Goal: Task Accomplishment & Management: Complete application form

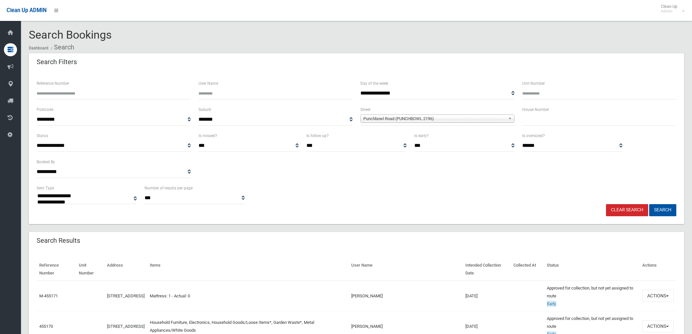
select select
click at [667, 209] on button "Search" at bounding box center [662, 210] width 27 height 12
select select
click at [544, 112] on label "House Number" at bounding box center [535, 109] width 27 height 7
click at [546, 123] on input "text" at bounding box center [599, 119] width 154 height 12
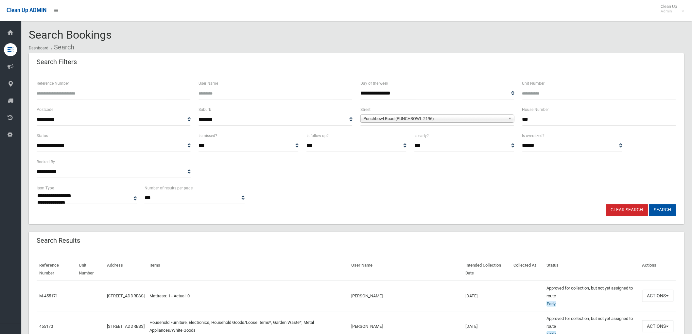
type input "***"
click at [435, 116] on span "Punchbowl Road (PUNCHBOWL 2196)" at bounding box center [434, 119] width 142 height 8
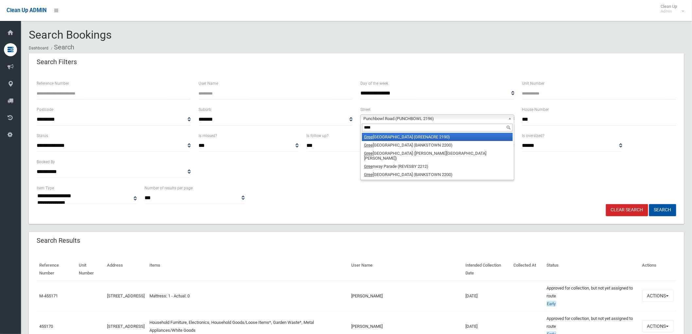
type input "****"
click at [428, 135] on li "Gree nacre Road (GREENACRE 2190)" at bounding box center [437, 137] width 151 height 8
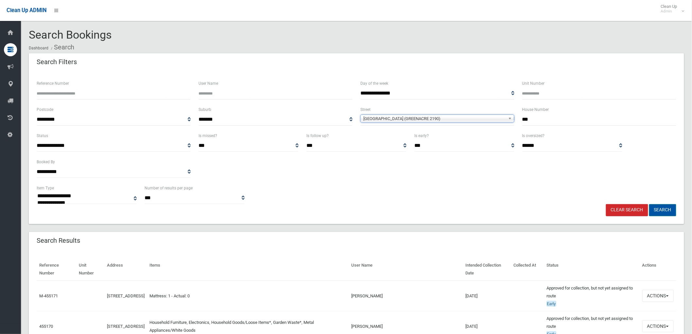
click at [663, 213] on button "Search" at bounding box center [662, 210] width 27 height 12
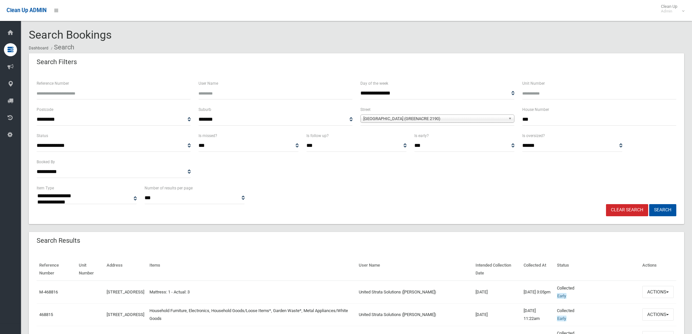
select select
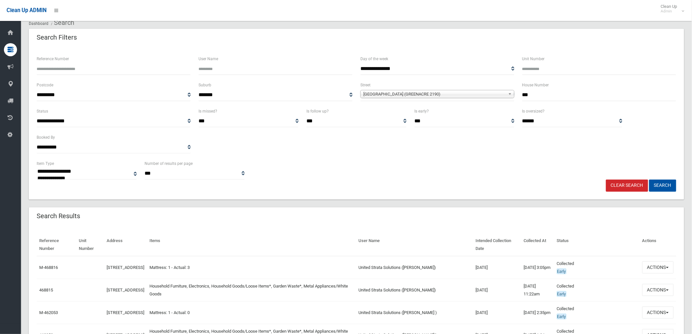
scroll to position [36, 0]
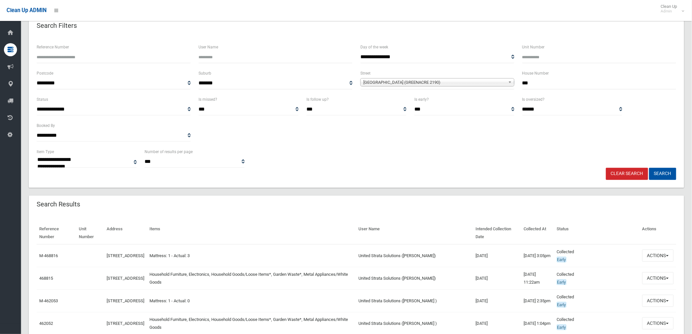
drag, startPoint x: 417, startPoint y: 250, endPoint x: 452, endPoint y: 249, distance: 34.7
click at [452, 249] on tr "M-468816 [STREET_ADDRESS] Mattress: 1 - Actual: 3 United Strata Solutions ([PER…" at bounding box center [356, 255] width 639 height 23
click at [635, 173] on link "Clear Search" at bounding box center [627, 174] width 42 height 12
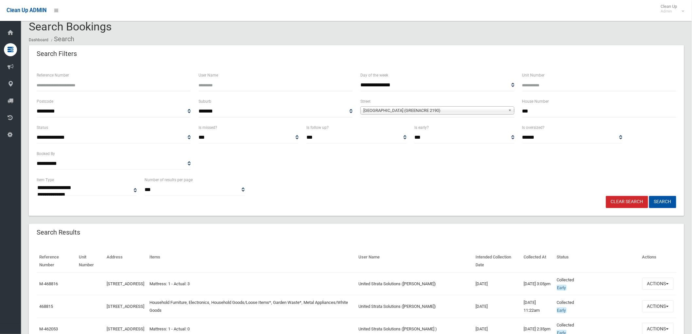
scroll to position [0, 0]
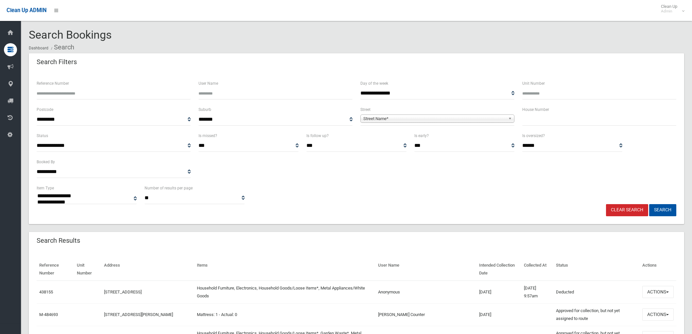
select select
click at [533, 119] on input "text" at bounding box center [599, 119] width 154 height 12
click at [159, 100] on div "Reference Number" at bounding box center [114, 92] width 162 height 26
click at [157, 96] on input "Reference Number" at bounding box center [114, 93] width 154 height 12
type input "******"
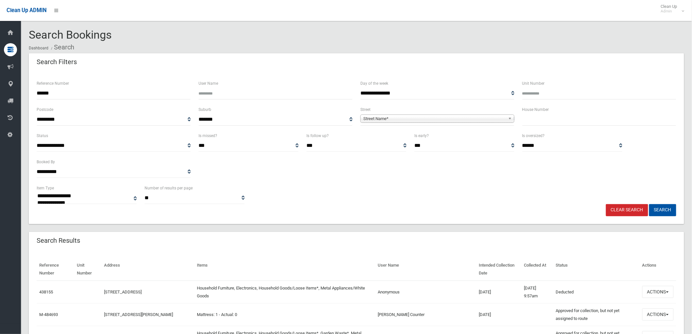
click at [649, 204] on button "Search" at bounding box center [662, 210] width 27 height 12
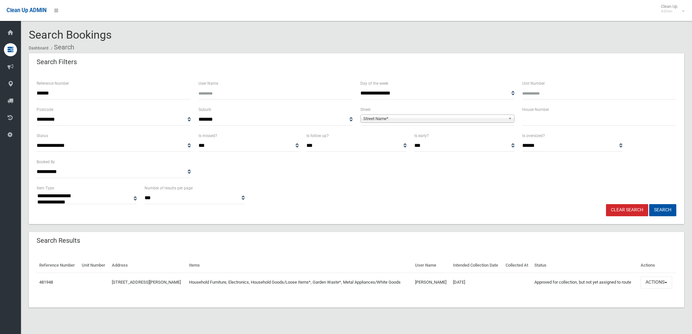
select select
click at [647, 278] on button "Actions" at bounding box center [655, 282] width 31 height 12
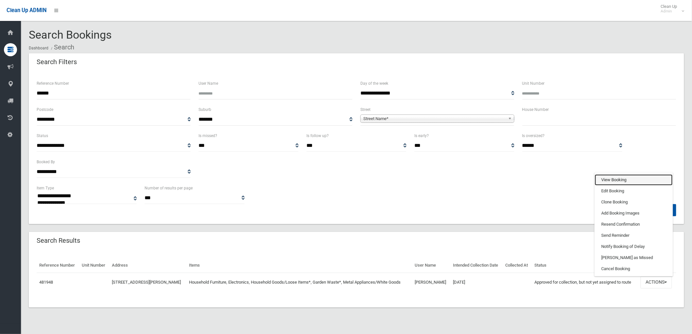
click at [633, 180] on link "View Booking" at bounding box center [633, 179] width 78 height 11
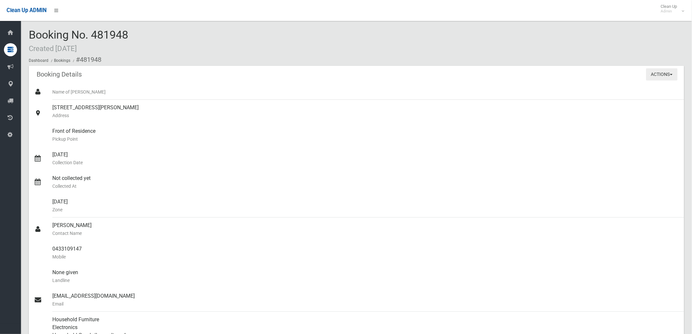
click at [664, 74] on button "Actions" at bounding box center [661, 74] width 31 height 12
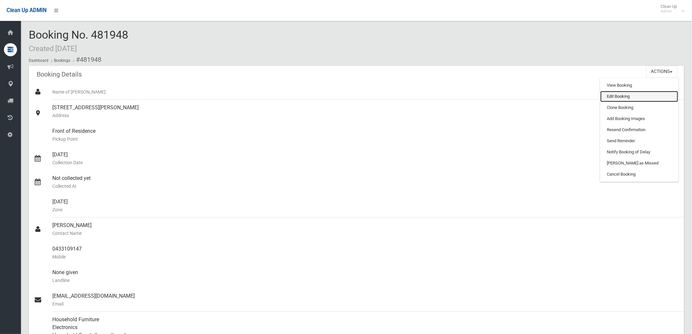
click at [620, 96] on link "Edit Booking" at bounding box center [639, 96] width 78 height 11
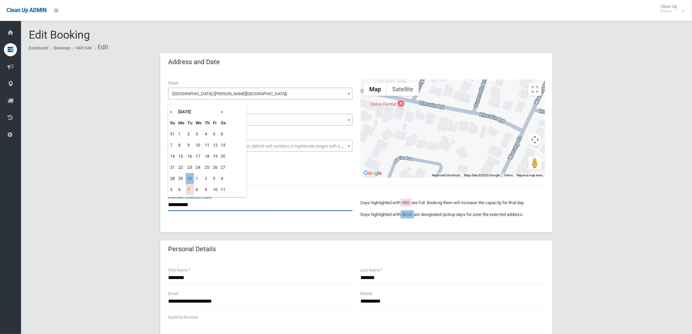
click at [192, 210] on input "**********" at bounding box center [260, 205] width 184 height 12
click at [224, 110] on th "»" at bounding box center [223, 111] width 8 height 11
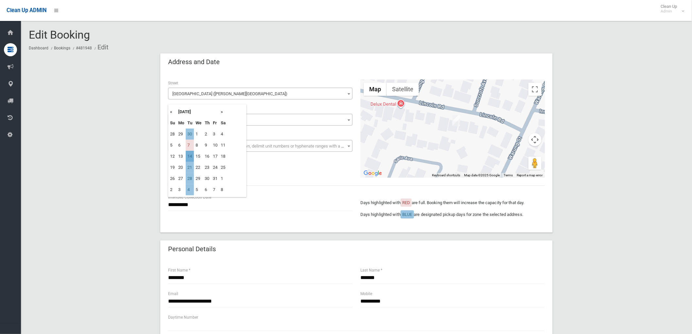
click at [190, 154] on td "14" at bounding box center [190, 156] width 8 height 11
click at [210, 175] on div "**********" at bounding box center [356, 128] width 384 height 98
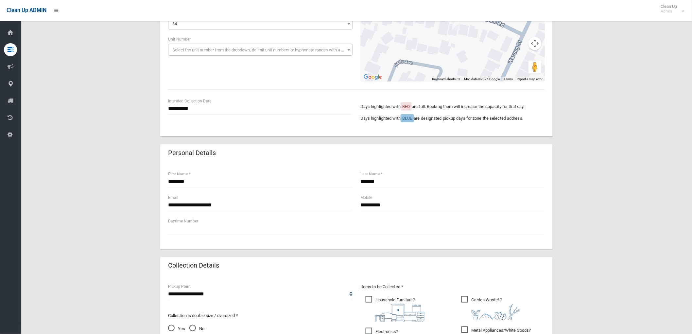
scroll to position [109, 0]
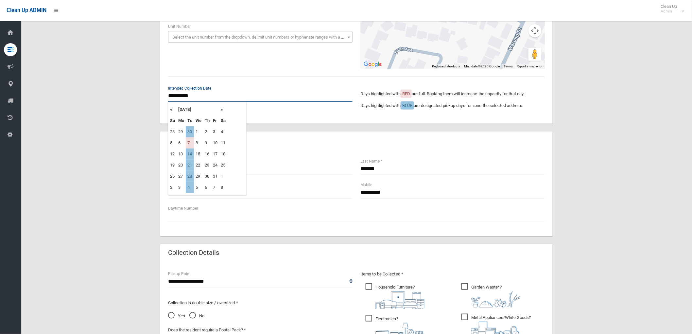
click at [181, 93] on input "**********" at bounding box center [260, 96] width 184 height 12
click at [191, 162] on td "21" at bounding box center [190, 164] width 8 height 11
type input "**********"
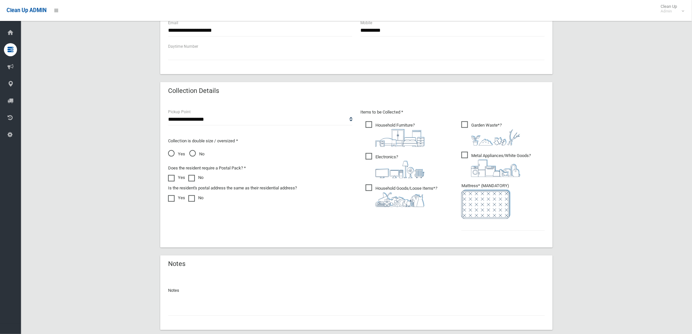
scroll to position [290, 0]
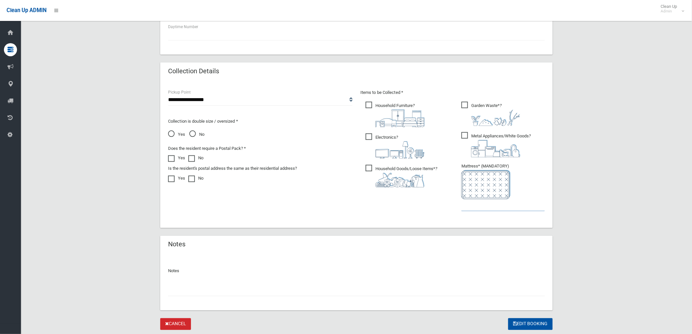
click at [478, 210] on input "text" at bounding box center [502, 205] width 83 height 12
type input "*"
click at [254, 284] on input "text" at bounding box center [356, 290] width 376 height 12
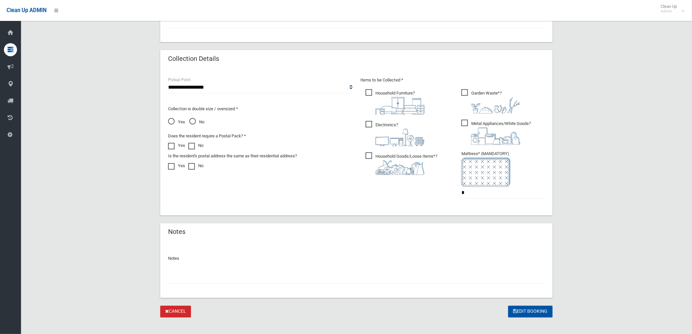
scroll to position [309, 0]
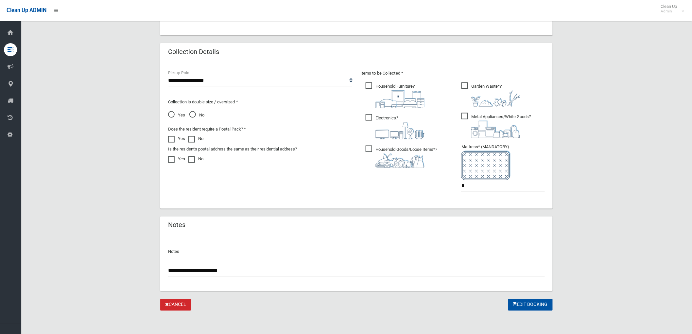
click at [194, 113] on span "No" at bounding box center [196, 115] width 15 height 8
click at [246, 270] on input "**********" at bounding box center [356, 271] width 376 height 12
type input "**********"
click at [521, 301] on button "Edit Booking" at bounding box center [530, 305] width 44 height 12
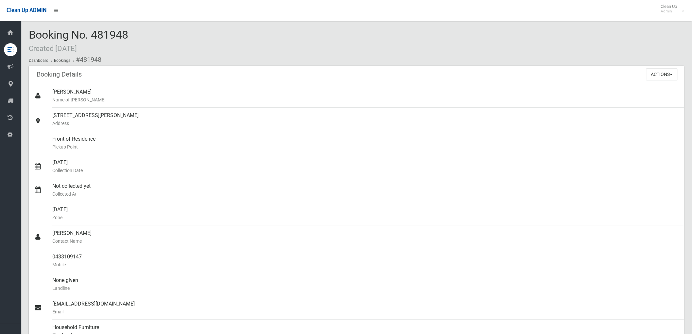
drag, startPoint x: 96, startPoint y: 34, endPoint x: 138, endPoint y: 30, distance: 41.7
click at [138, 30] on div "Booking No. 481948 Created 29/08/2025 Dashboard Bookings #481948" at bounding box center [356, 47] width 655 height 37
click at [148, 35] on div "Booking No. 481948 Created 29/08/2025 Dashboard Bookings #481948" at bounding box center [356, 47] width 655 height 37
click at [146, 38] on div "Booking No. 481948 Created 29/08/2025 Dashboard Bookings #481948" at bounding box center [356, 47] width 655 height 37
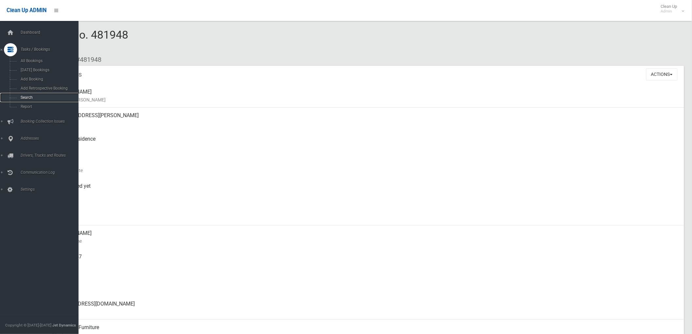
click at [28, 99] on span "Search" at bounding box center [49, 97] width 60 height 5
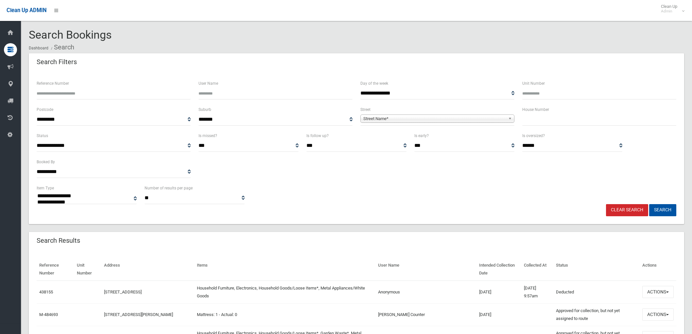
select select
click at [554, 119] on input "text" at bounding box center [599, 119] width 154 height 12
click at [528, 118] on input "****" at bounding box center [599, 119] width 154 height 12
type input "*****"
click at [507, 117] on link "Street Name*" at bounding box center [437, 118] width 154 height 8
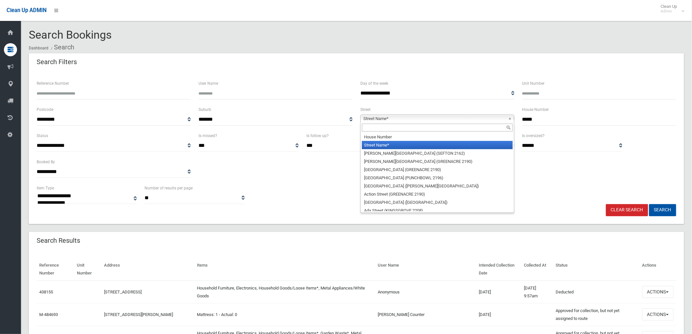
type input "*"
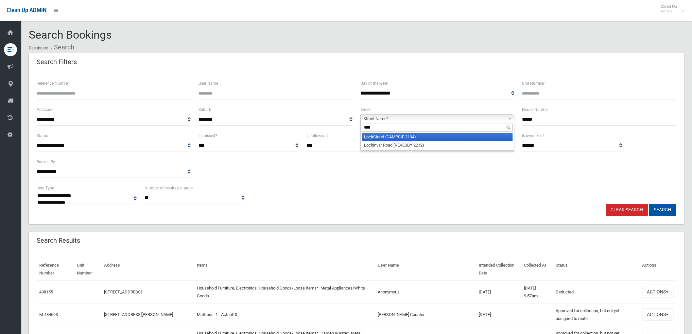
type input "****"
click at [375, 139] on li "Loch Street (CAMPSIE 2194)" at bounding box center [437, 137] width 151 height 8
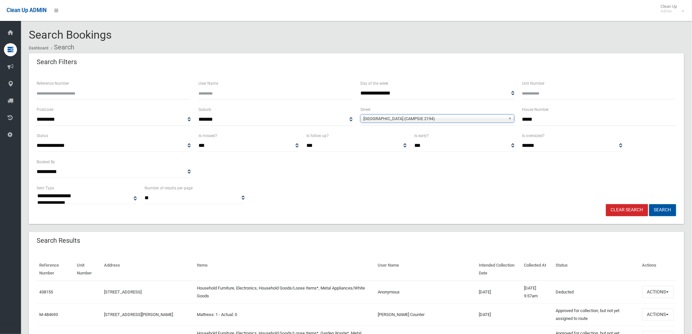
click at [656, 211] on button "Search" at bounding box center [662, 210] width 27 height 12
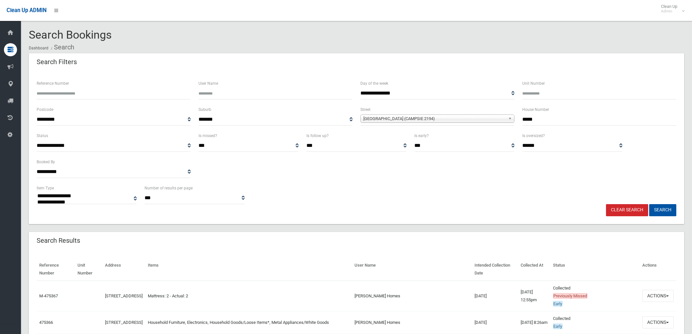
select select
click at [655, 289] on td "Actions View Booking Edit Booking Clone Booking Add Booking Images Resend Confi…" at bounding box center [657, 295] width 37 height 31
click at [652, 293] on button "Actions" at bounding box center [657, 296] width 31 height 12
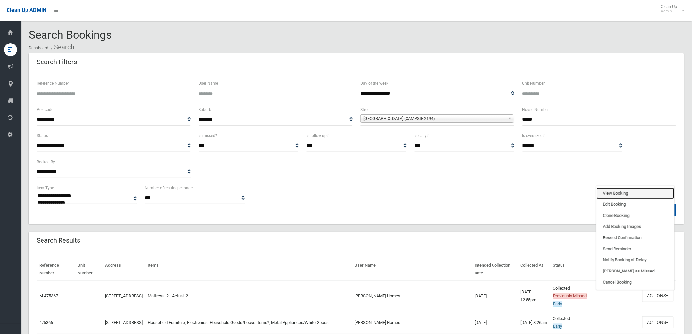
click at [607, 195] on link "View Booking" at bounding box center [635, 193] width 78 height 11
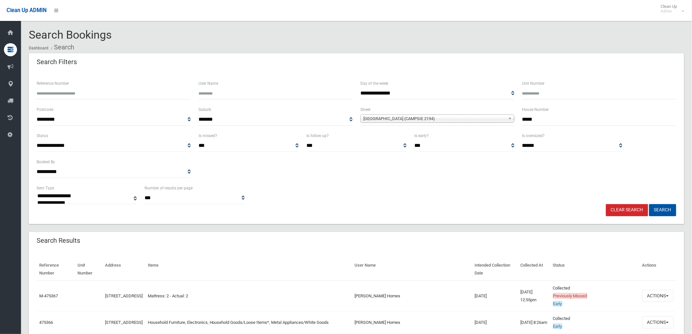
click at [626, 207] on link "Clear Search" at bounding box center [627, 210] width 42 height 12
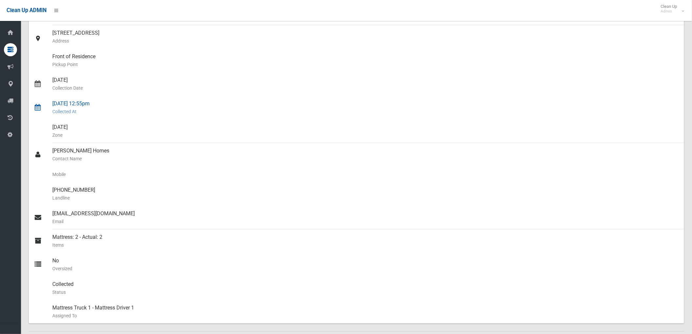
scroll to position [181, 0]
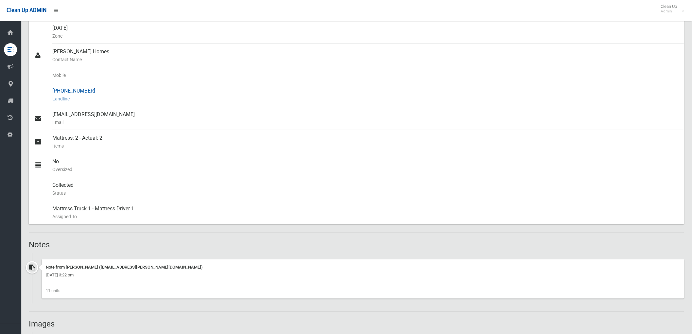
drag, startPoint x: 92, startPoint y: 90, endPoint x: 48, endPoint y: 87, distance: 44.3
click at [48, 87] on link "[PHONE_NUMBER] Landline" at bounding box center [356, 95] width 655 height 24
click at [114, 93] on div "[PHONE_NUMBER] Landline" at bounding box center [365, 95] width 626 height 24
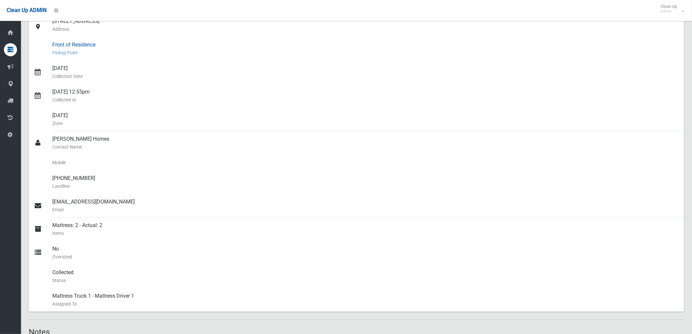
scroll to position [0, 0]
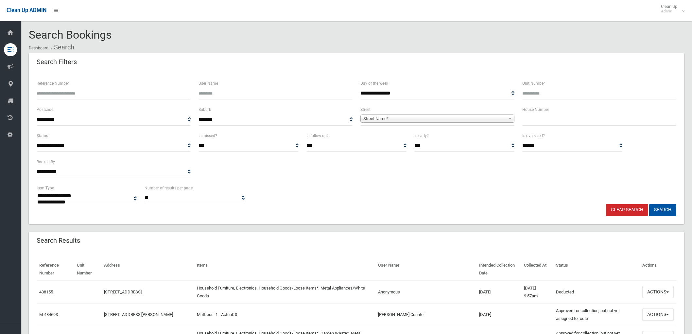
select select
click at [550, 117] on input "text" at bounding box center [599, 119] width 154 height 12
type input "*"
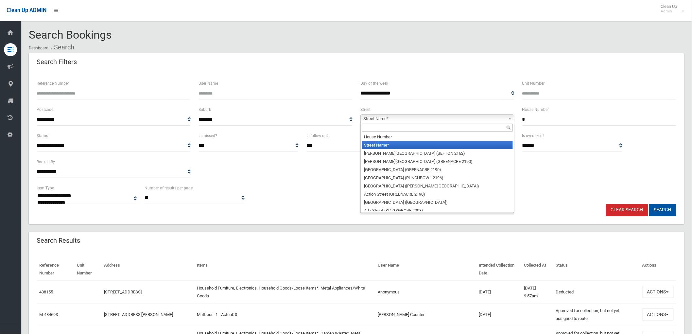
click at [492, 120] on span "Street Name*" at bounding box center [434, 119] width 142 height 8
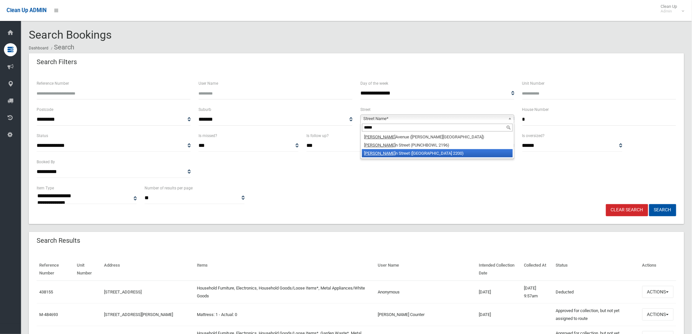
type input "*****"
click at [422, 151] on li "Norma n Street (CONDELL PARK 2200)" at bounding box center [437, 153] width 151 height 8
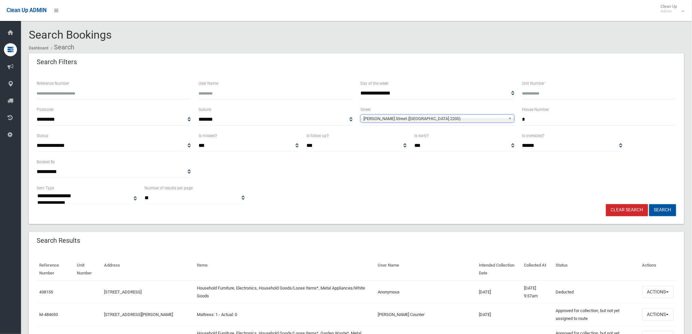
click at [658, 206] on button "Search" at bounding box center [662, 210] width 27 height 12
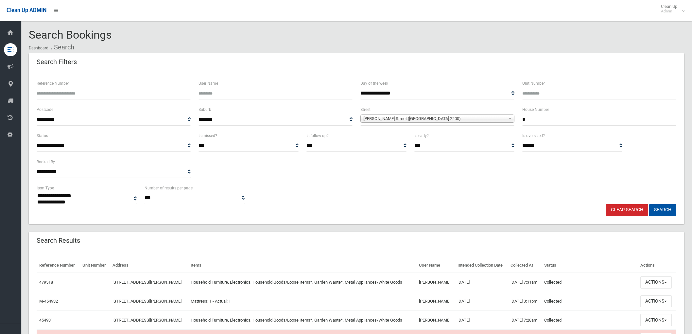
select select
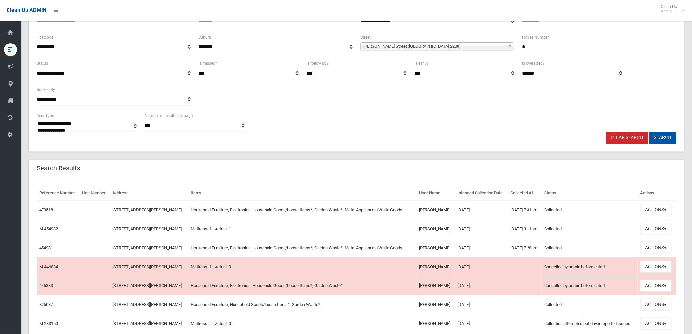
scroll to position [73, 0]
click at [658, 216] on button "Actions" at bounding box center [655, 210] width 31 height 12
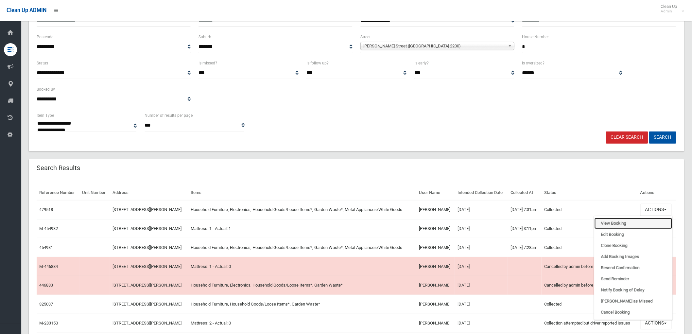
click at [620, 229] on link "View Booking" at bounding box center [633, 223] width 78 height 11
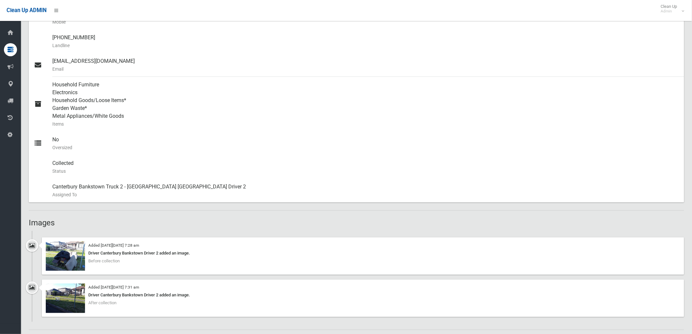
scroll to position [290, 0]
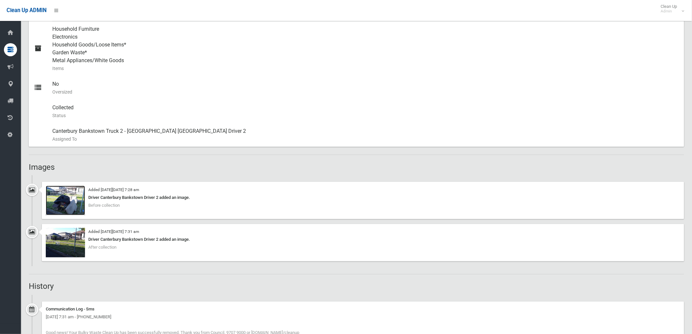
click at [67, 200] on img at bounding box center [65, 200] width 39 height 29
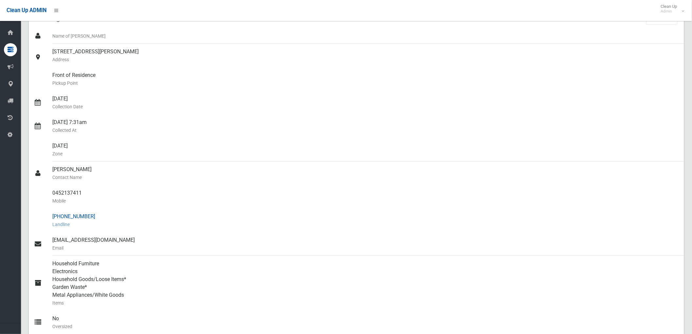
scroll to position [36, 0]
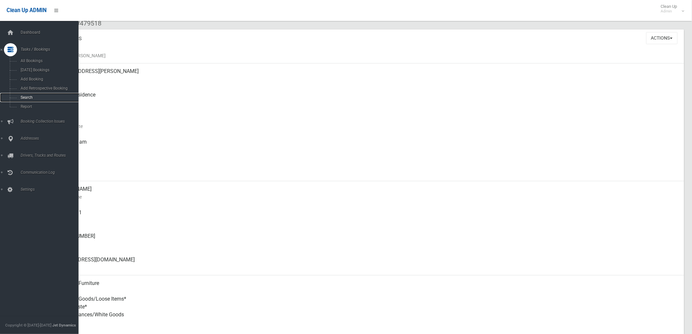
click at [15, 99] on link "Search" at bounding box center [42, 97] width 84 height 9
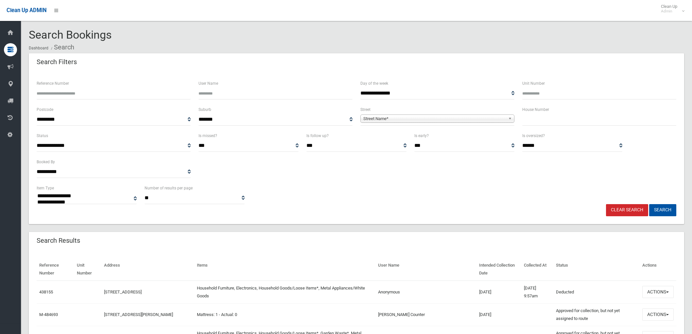
select select
click at [530, 122] on input "text" at bounding box center [599, 119] width 154 height 12
type input "**"
click at [432, 118] on span "Street Name*" at bounding box center [434, 119] width 142 height 8
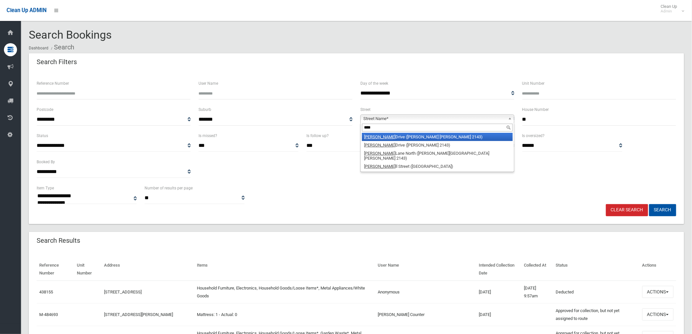
type input "****"
click at [401, 135] on li "Rowe Drive (POTTS HILL 2143)" at bounding box center [437, 137] width 151 height 8
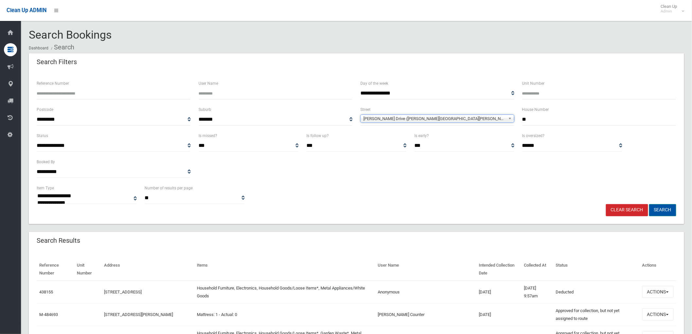
click at [661, 212] on button "Search" at bounding box center [662, 210] width 27 height 12
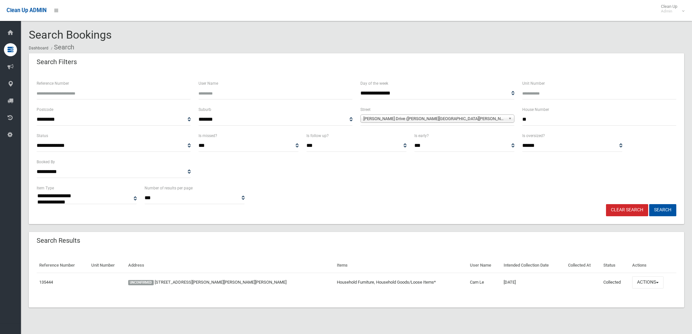
select select
click at [656, 282] on span "button" at bounding box center [657, 281] width 3 height 1
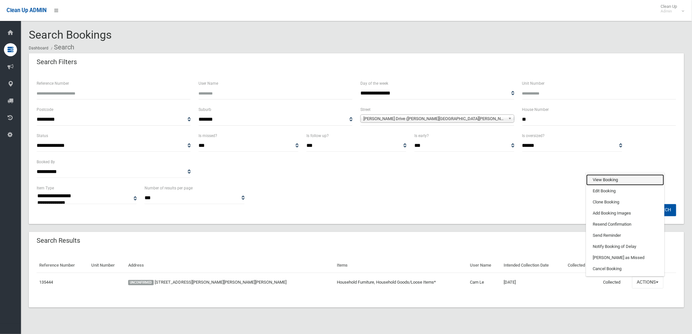
click at [596, 181] on link "View Booking" at bounding box center [625, 179] width 78 height 11
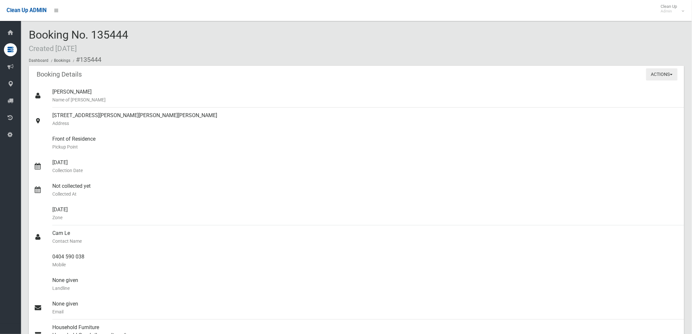
click at [667, 75] on button "Actions" at bounding box center [661, 74] width 31 height 12
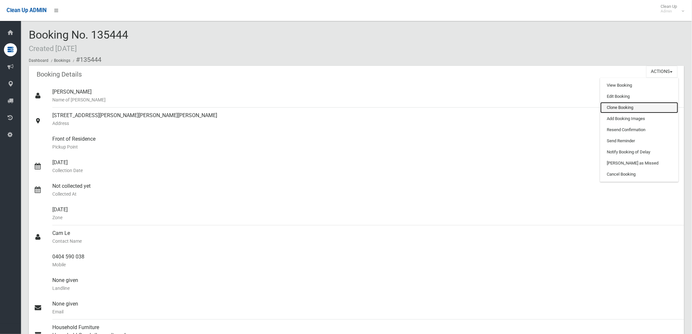
click at [628, 107] on link "Clone Booking" at bounding box center [639, 107] width 78 height 11
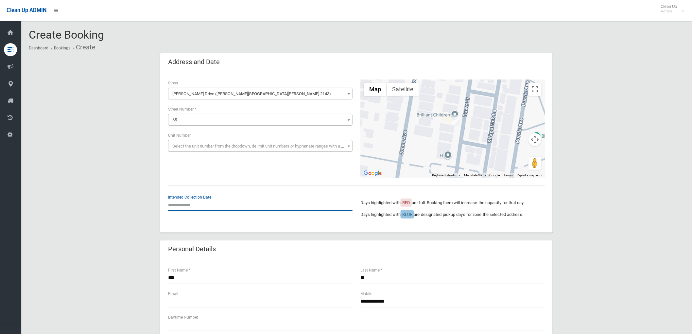
click at [205, 203] on input "text" at bounding box center [260, 205] width 184 height 12
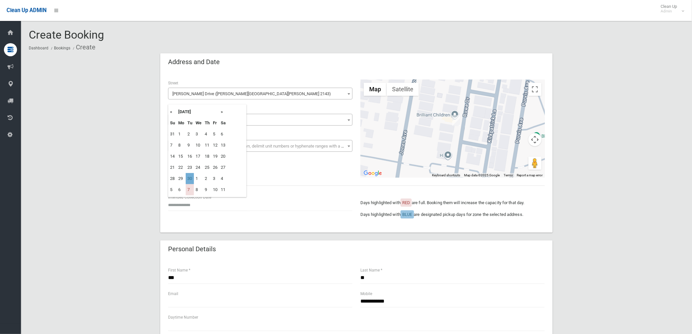
click at [190, 180] on td "30" at bounding box center [190, 178] width 8 height 11
type input "**********"
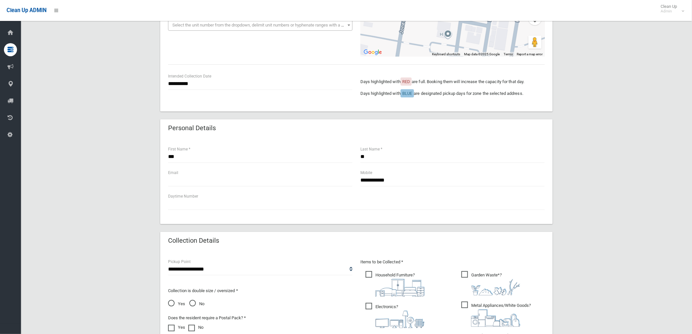
scroll to position [218, 0]
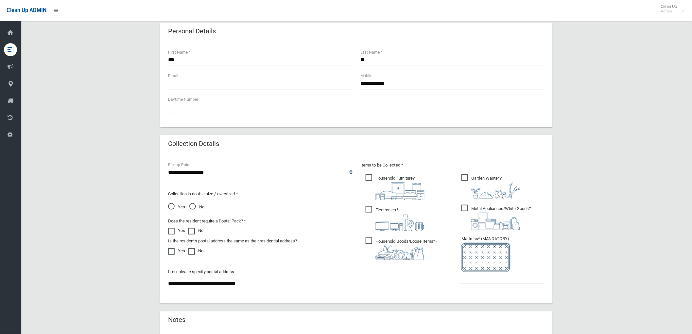
click at [378, 211] on span "Electronics ?" at bounding box center [394, 218] width 59 height 25
click at [485, 218] on img at bounding box center [495, 220] width 49 height 17
click at [485, 278] on input "text" at bounding box center [502, 278] width 83 height 12
click at [476, 180] on span "Garden Waste* ?" at bounding box center [490, 186] width 59 height 24
drag, startPoint x: 474, startPoint y: 277, endPoint x: 335, endPoint y: 268, distance: 139.5
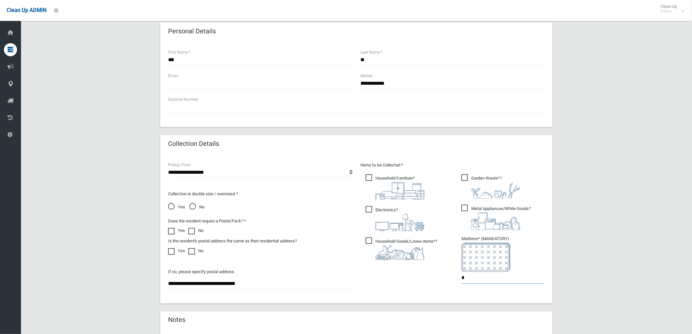
click at [351, 276] on div "**********" at bounding box center [356, 228] width 384 height 134
type input "*"
click at [172, 228] on span at bounding box center [173, 228] width 10 height 0
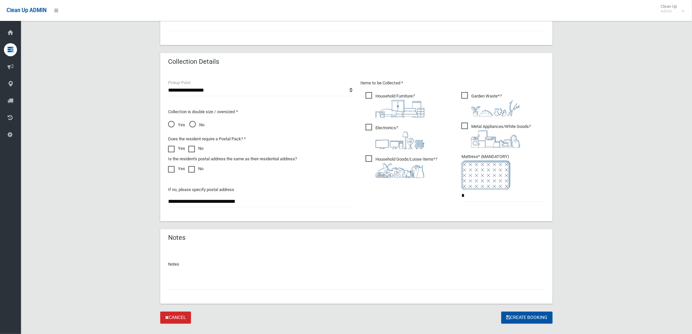
scroll to position [312, 0]
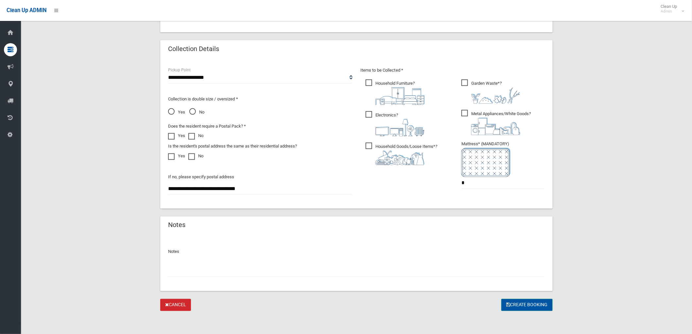
click at [535, 304] on button "Create Booking" at bounding box center [526, 305] width 51 height 12
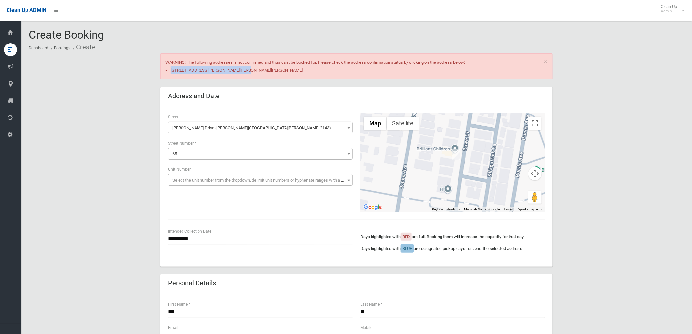
drag, startPoint x: 246, startPoint y: 69, endPoint x: 164, endPoint y: 72, distance: 81.7
click at [164, 72] on div "× WARNING: The following addresses is not confirmed and thus can't be booked fo…" at bounding box center [356, 66] width 392 height 26
click at [266, 74] on li "[STREET_ADDRESS][PERSON_NAME][PERSON_NAME][PERSON_NAME]" at bounding box center [359, 70] width 376 height 8
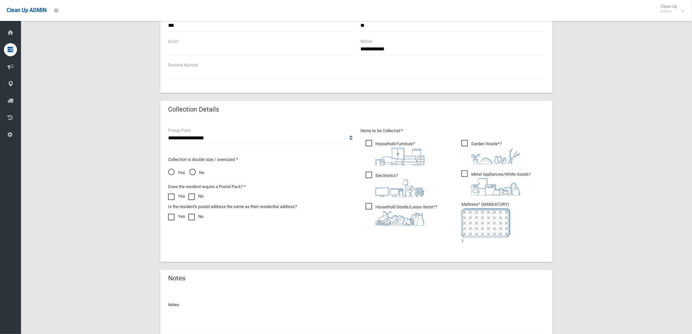
scroll to position [339, 0]
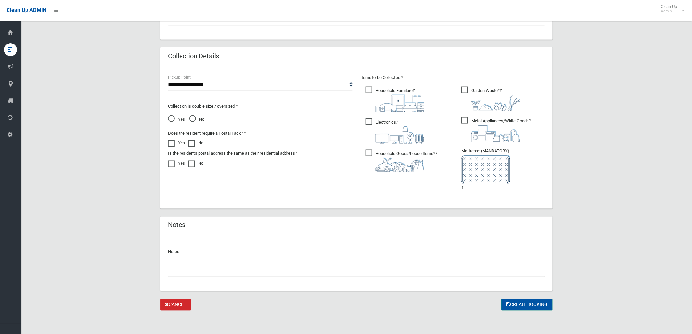
click at [514, 299] on button "Create Booking" at bounding box center [526, 305] width 51 height 12
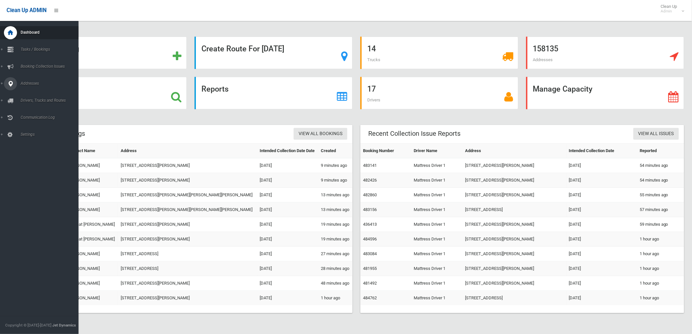
click at [22, 82] on span "Addresses" at bounding box center [51, 83] width 65 height 5
click at [36, 95] on span "All Addresses" at bounding box center [49, 94] width 60 height 5
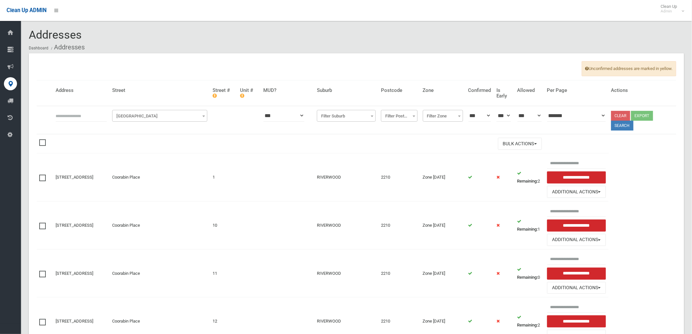
click at [163, 116] on span "Filter Street" at bounding box center [160, 115] width 92 height 9
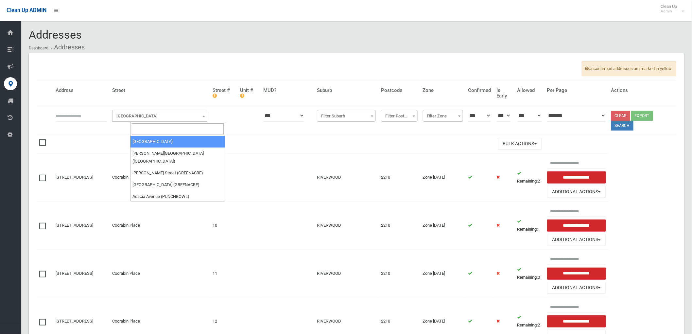
click at [159, 132] on input "search" at bounding box center [178, 128] width 92 height 11
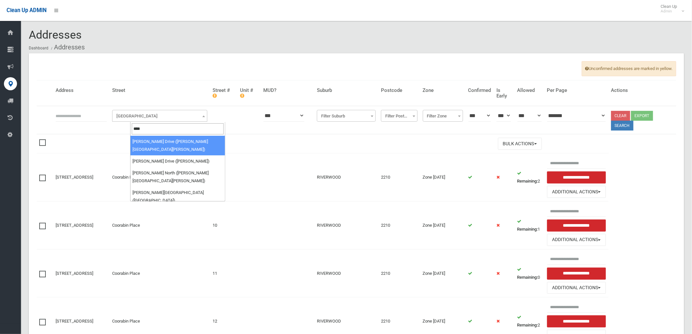
type input "****"
select select "****"
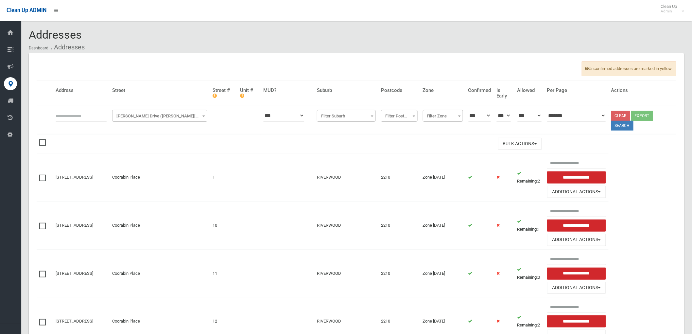
click at [97, 114] on input "text" at bounding box center [81, 115] width 51 height 12
type input "**"
click at [633, 124] on button "Search" at bounding box center [622, 126] width 22 height 10
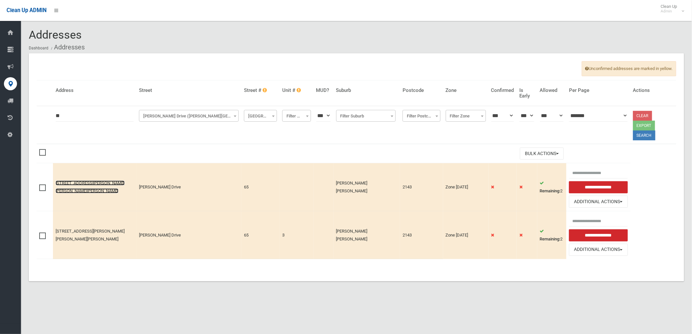
click at [88, 180] on link "[STREET_ADDRESS][PERSON_NAME][PERSON_NAME][PERSON_NAME]" at bounding box center [90, 186] width 69 height 13
click at [605, 195] on button "Additional Actions" at bounding box center [598, 201] width 58 height 12
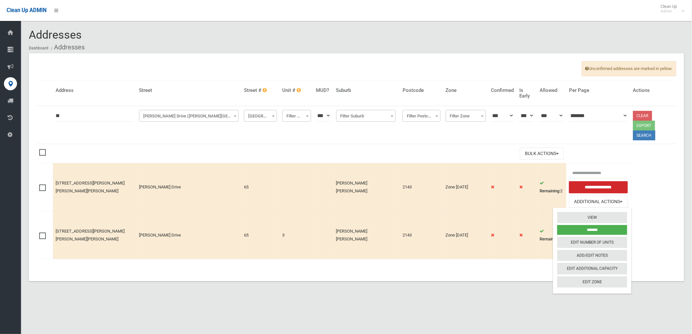
drag, startPoint x: 99, startPoint y: 118, endPoint x: -11, endPoint y: 115, distance: 110.5
click at [0, 115] on html "Clean Up ADMIN Clean Up Admin Logout Addresses Dashboard Addresses" at bounding box center [346, 167] width 692 height 334
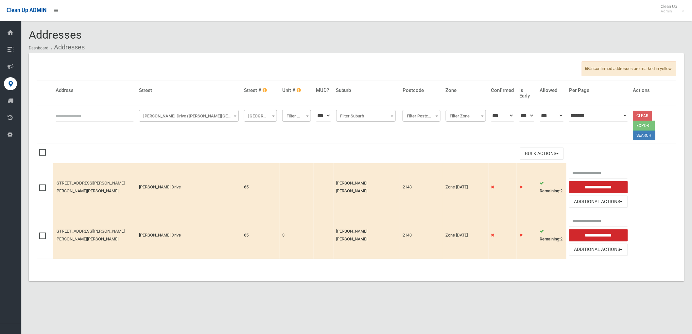
click at [633, 130] on button "Search" at bounding box center [644, 135] width 22 height 10
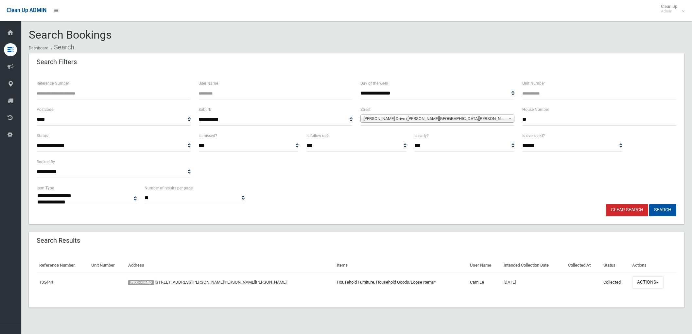
select select
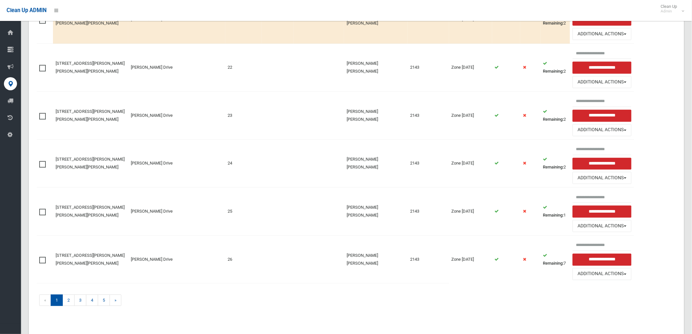
scroll to position [609, 0]
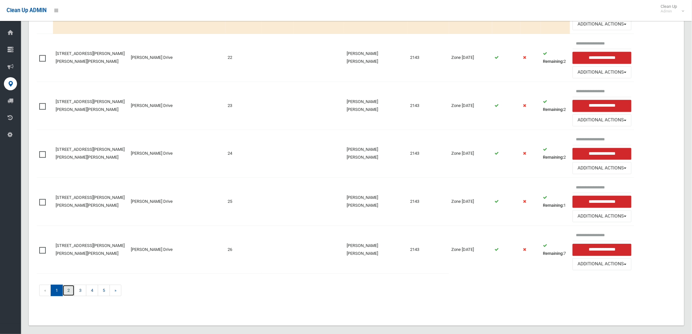
click at [68, 285] on link "2" at bounding box center [68, 289] width 12 height 11
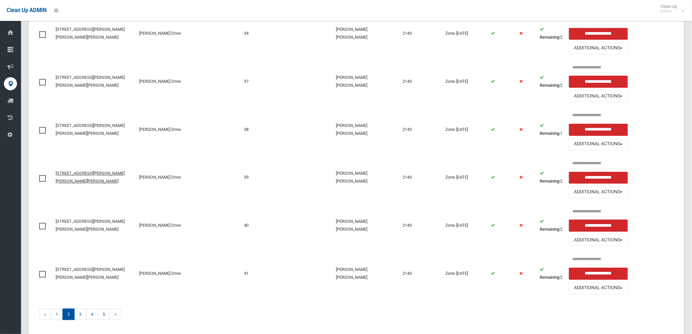
scroll to position [609, 0]
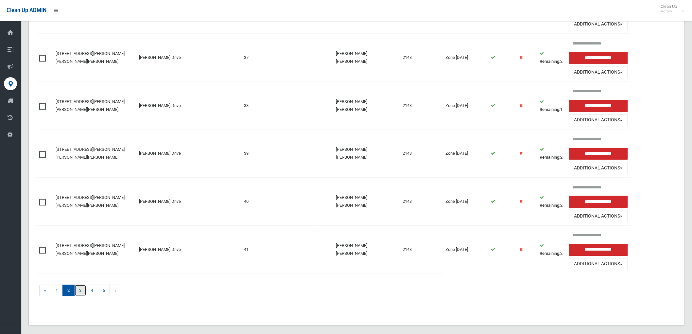
click at [80, 284] on link "3" at bounding box center [80, 289] width 12 height 11
click at [83, 284] on link "3" at bounding box center [80, 289] width 12 height 11
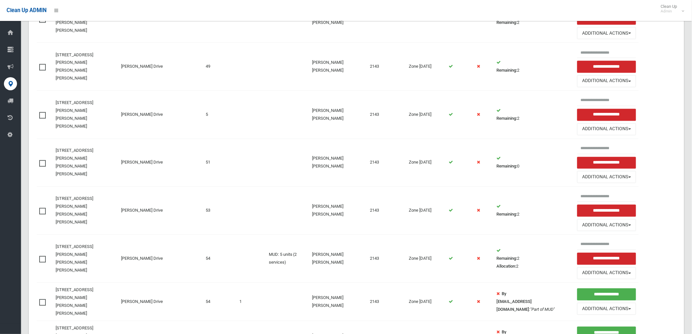
scroll to position [565, 0]
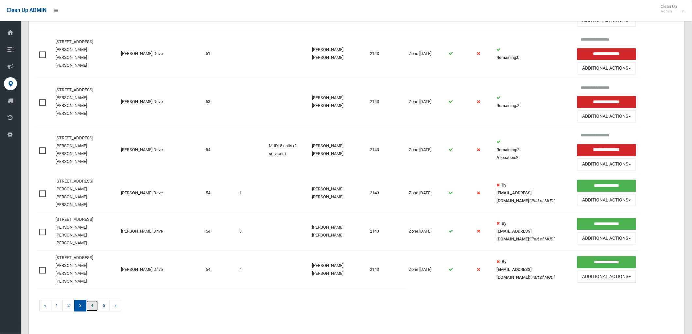
click at [92, 300] on link "4" at bounding box center [92, 305] width 12 height 11
drag, startPoint x: 98, startPoint y: 249, endPoint x: 68, endPoint y: 46, distance: 205.2
click at [183, 288] on td "« 1 2 3 4 5 »" at bounding box center [222, 306] width 370 height 37
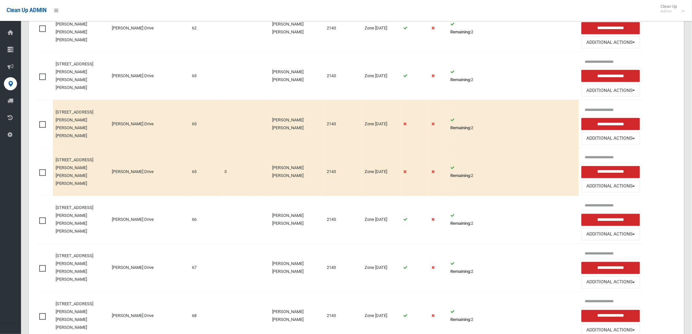
scroll to position [399, 0]
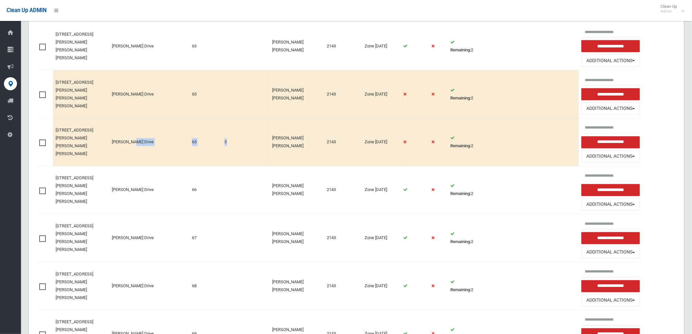
drag, startPoint x: 234, startPoint y: 120, endPoint x: 176, endPoint y: 111, distance: 58.1
click at [176, 118] on tr "[STREET_ADDRESS][PERSON_NAME][PERSON_NAME][PERSON_NAME] [PERSON_NAME] Drive 65 …" at bounding box center [356, 142] width 639 height 48
click at [266, 119] on td at bounding box center [260, 142] width 20 height 48
click at [603, 103] on button "Additional Actions" at bounding box center [610, 109] width 58 height 12
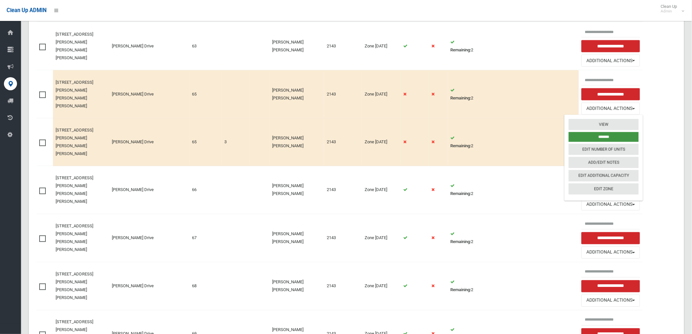
drag, startPoint x: 597, startPoint y: 113, endPoint x: 145, endPoint y: 88, distance: 452.4
click at [145, 88] on tr "[STREET_ADDRESS][PERSON_NAME][PERSON_NAME][PERSON_NAME] [PERSON_NAME] Drive 65 …" at bounding box center [356, 94] width 639 height 48
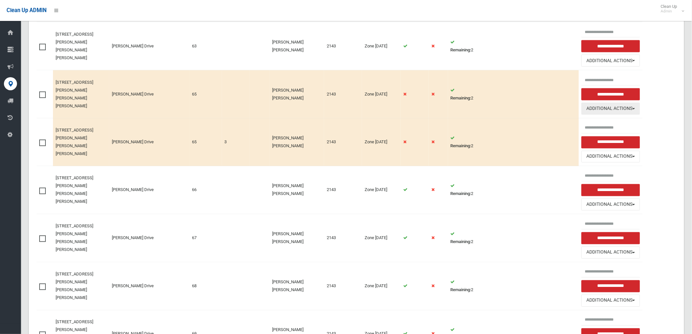
click at [581, 103] on button "Additional Actions" at bounding box center [610, 109] width 58 height 12
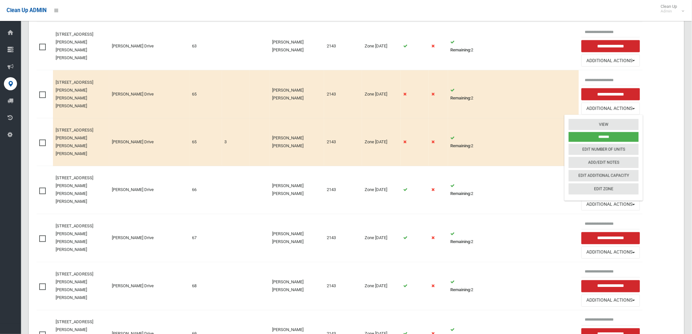
click at [529, 70] on td "Remaining: 2" at bounding box center [513, 94] width 131 height 48
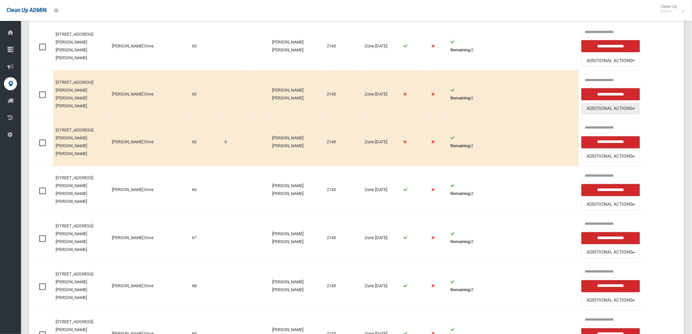
click at [591, 103] on button "Additional Actions" at bounding box center [610, 109] width 58 height 12
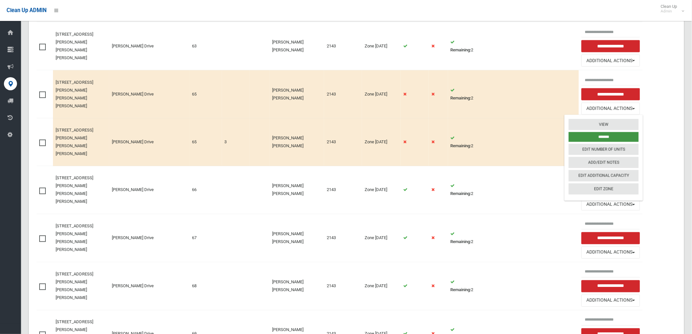
click at [581, 132] on input "*******" at bounding box center [603, 137] width 70 height 10
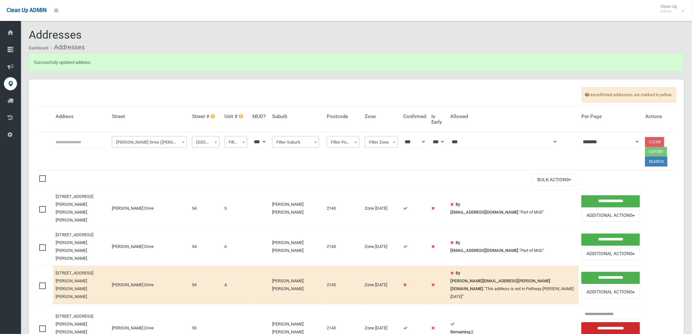
click at [89, 145] on input "text" at bounding box center [81, 142] width 51 height 12
type input "**"
click at [123, 142] on span "[PERSON_NAME] Drive ([PERSON_NAME][GEOGRAPHIC_DATA][PERSON_NAME])" at bounding box center [149, 142] width 72 height 9
click at [145, 158] on input "search" at bounding box center [150, 154] width 72 height 11
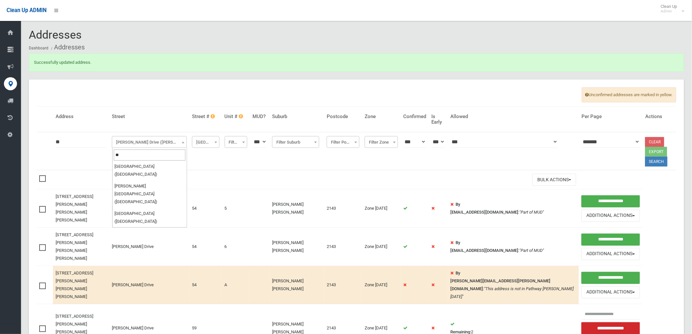
scroll to position [0, 0]
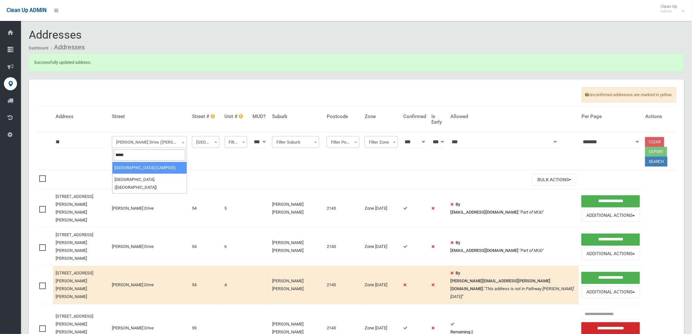
type input "*****"
select select "***"
click at [645, 157] on button "Search" at bounding box center [656, 162] width 22 height 10
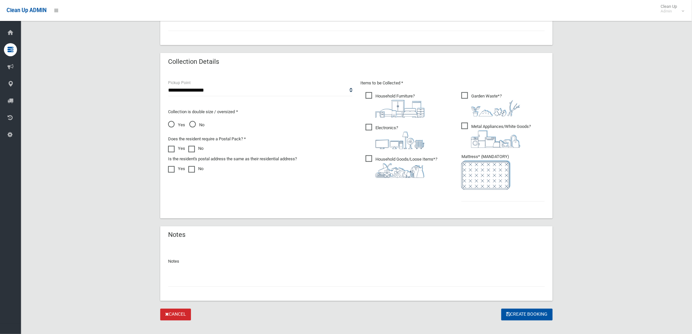
scroll to position [327, 0]
click at [465, 200] on ul "Garden Waste* ?" at bounding box center [500, 148] width 89 height 116
type input "*"
click at [501, 308] on button "Create Booking" at bounding box center [526, 314] width 51 height 12
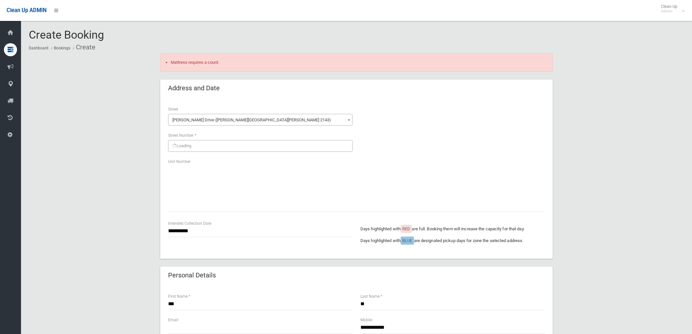
scroll to position [331, 0]
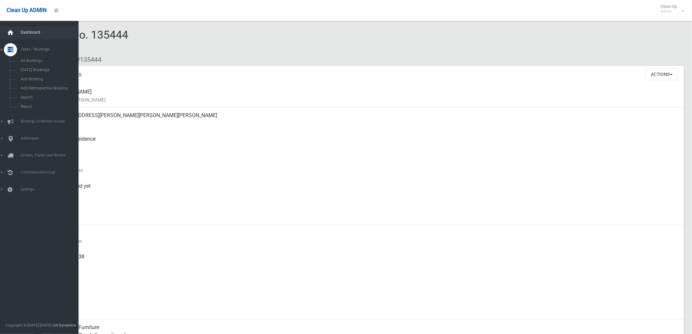
click at [11, 32] on icon at bounding box center [10, 32] width 7 height 13
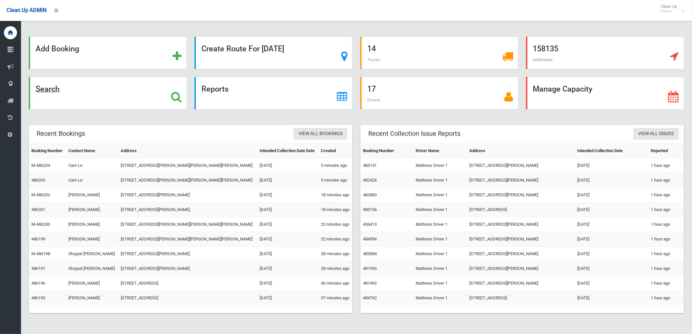
click at [139, 96] on div "Search" at bounding box center [108, 93] width 158 height 32
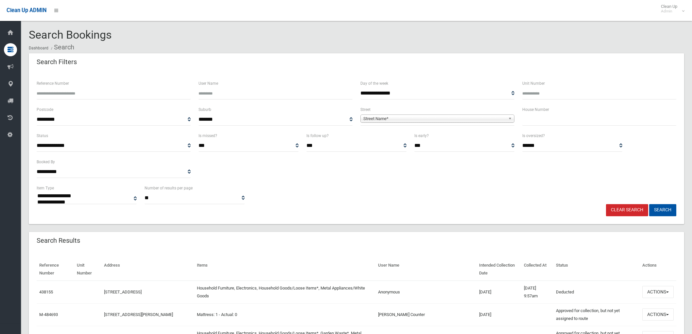
select select
click at [562, 120] on input "text" at bounding box center [599, 119] width 154 height 12
click at [586, 118] on input "text" at bounding box center [599, 119] width 154 height 12
click at [579, 123] on input "text" at bounding box center [599, 119] width 154 height 12
type input "**"
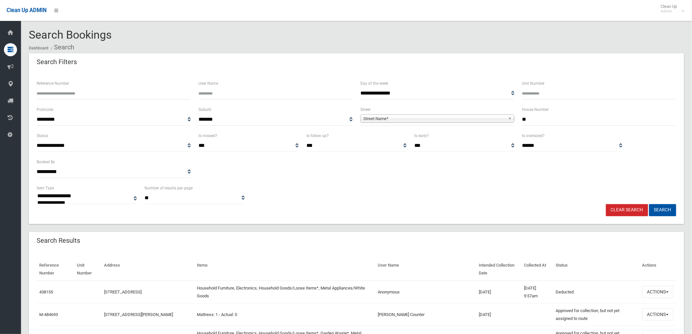
click at [500, 119] on span "Street Name*" at bounding box center [434, 119] width 142 height 8
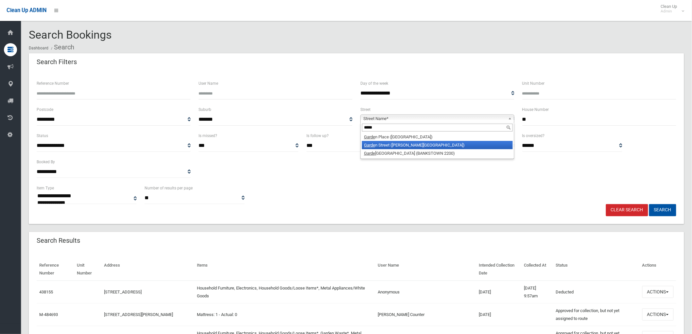
type input "*****"
click at [399, 142] on li "Garde n Street (BELMORE 2192)" at bounding box center [437, 145] width 151 height 8
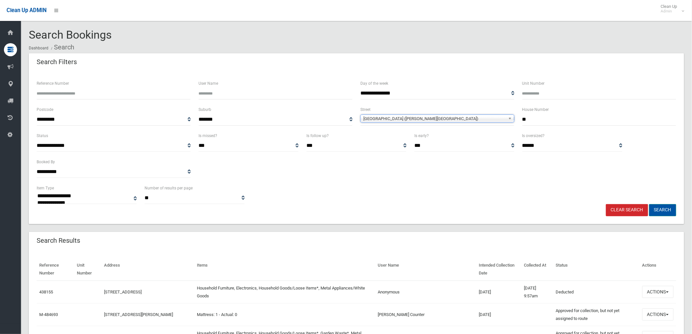
click at [662, 209] on button "Search" at bounding box center [662, 210] width 27 height 12
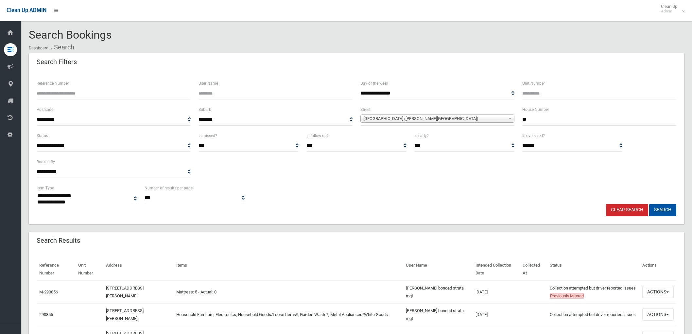
select select
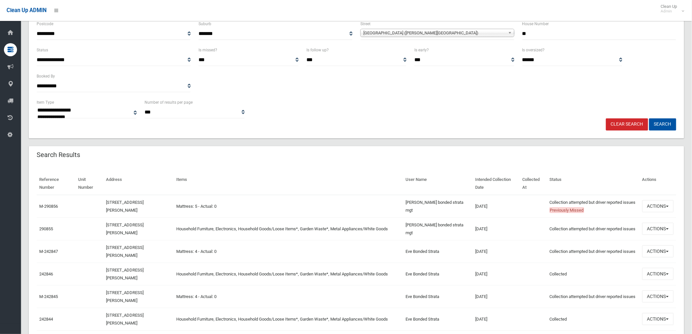
scroll to position [73, 0]
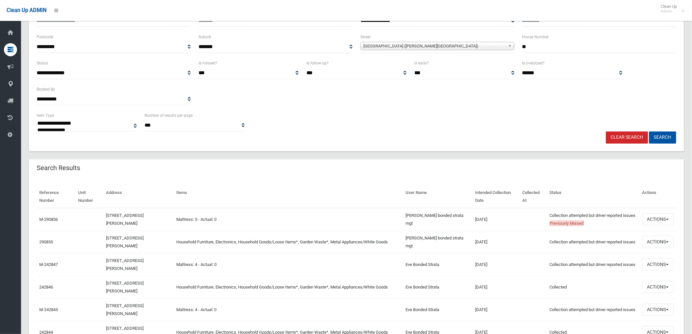
click at [553, 46] on input "**" at bounding box center [599, 47] width 154 height 12
type input "***"
click at [659, 132] on button "Search" at bounding box center [662, 137] width 27 height 12
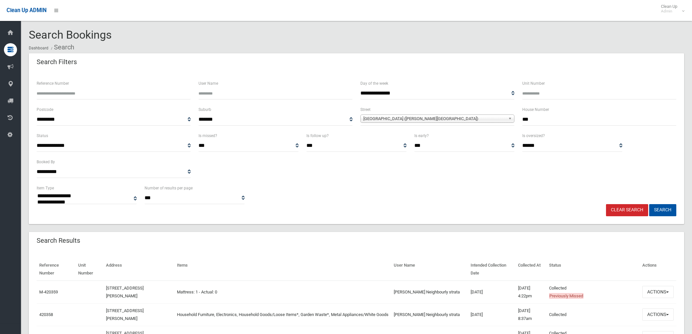
select select
click at [652, 291] on button "Actions" at bounding box center [657, 292] width 31 height 12
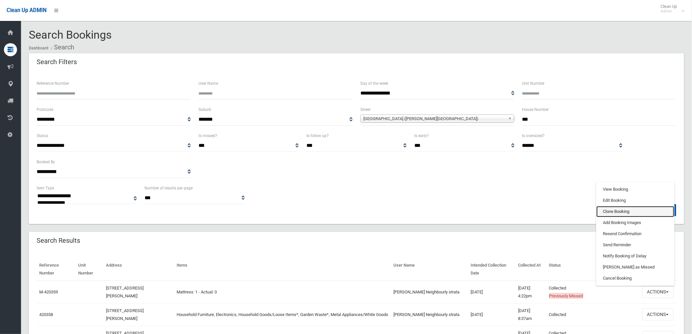
click at [616, 211] on link "Clone Booking" at bounding box center [635, 211] width 78 height 11
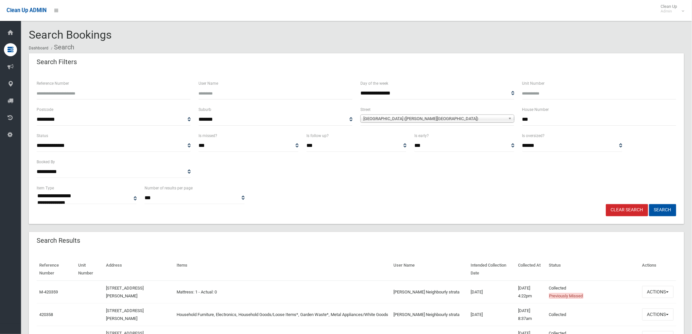
drag, startPoint x: 544, startPoint y: 119, endPoint x: 483, endPoint y: 120, distance: 61.8
click at [483, 120] on div "**********" at bounding box center [356, 119] width 647 height 26
click at [463, 120] on span "[GEOGRAPHIC_DATA] ([PERSON_NAME][GEOGRAPHIC_DATA])" at bounding box center [434, 119] width 142 height 8
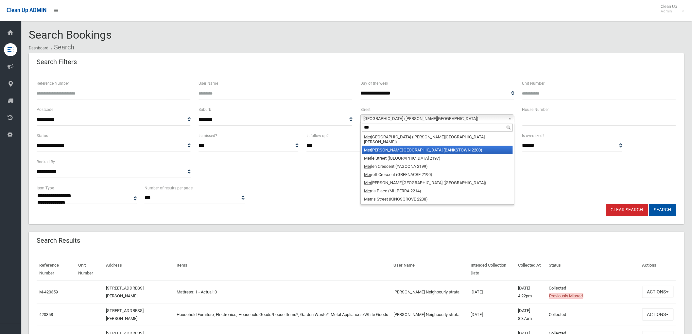
type input "***"
click at [431, 146] on li "Mer edith Street (BANKSTOWN 2200)" at bounding box center [437, 150] width 151 height 8
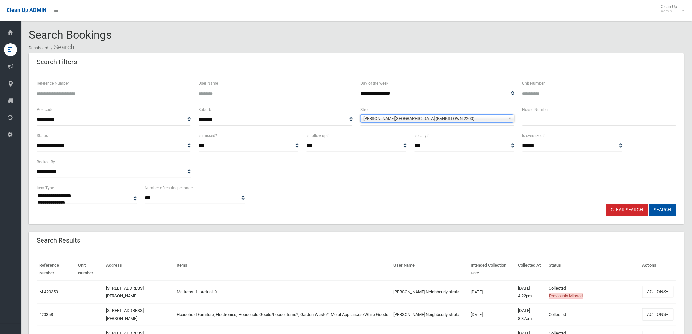
click at [547, 120] on input "text" at bounding box center [599, 119] width 154 height 12
click at [669, 209] on button "Search" at bounding box center [662, 210] width 27 height 12
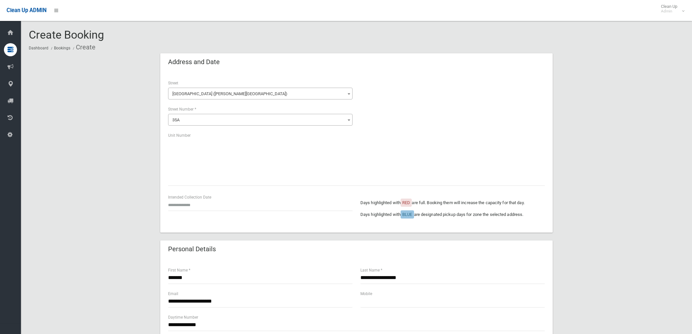
scroll to position [145, 0]
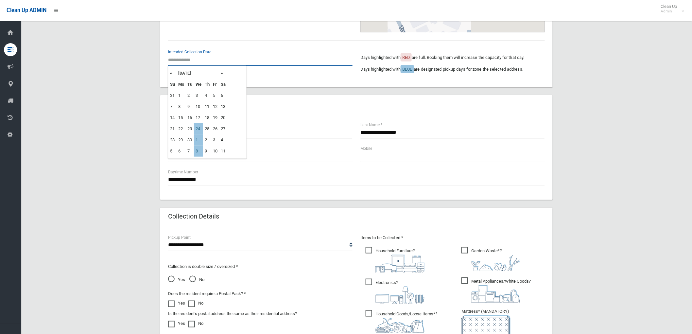
click at [201, 61] on input "text" at bounding box center [260, 60] width 184 height 12
click at [379, 148] on div "Mobile" at bounding box center [452, 153] width 184 height 17
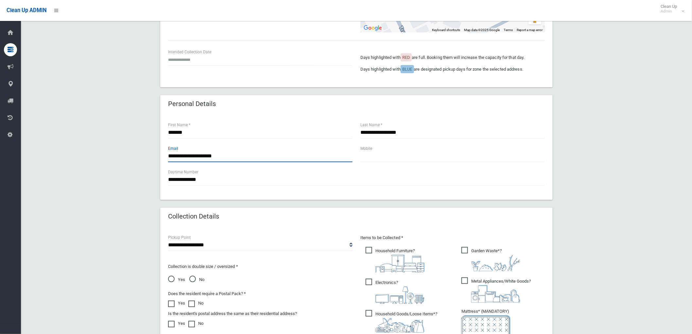
drag, startPoint x: 185, startPoint y: 154, endPoint x: 28, endPoint y: 152, distance: 156.9
click at [3, 163] on body "Clean Up ADMIN Clean Up Admin Logout Create Booking Dashboard Bookings Create" at bounding box center [346, 22] width 692 height 334
type input "**********"
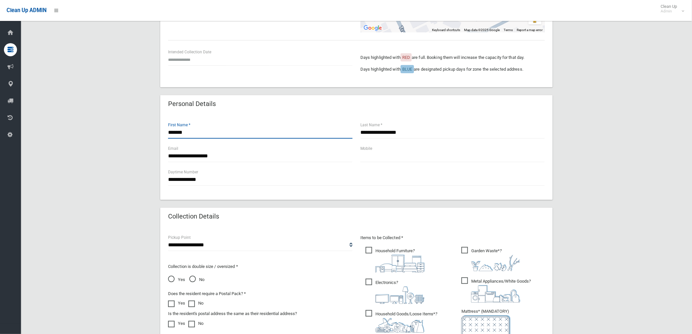
drag, startPoint x: 198, startPoint y: 133, endPoint x: 44, endPoint y: 124, distance: 153.9
click at [46, 124] on div "**********" at bounding box center [356, 193] width 655 height 570
type input "*****"
click at [253, 53] on div "Intended Collection Date" at bounding box center [260, 56] width 184 height 17
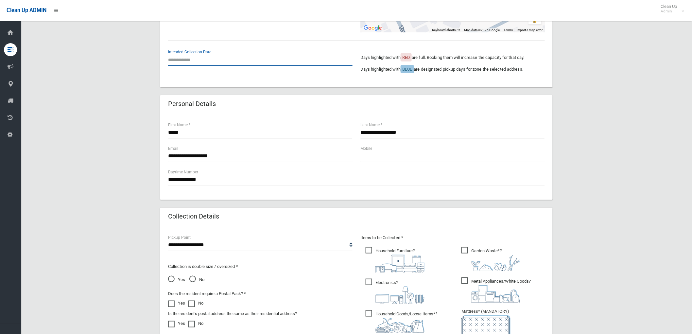
click at [174, 54] on input "text" at bounding box center [260, 60] width 184 height 12
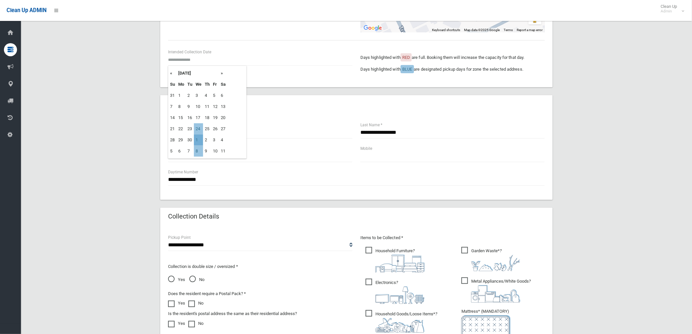
click at [200, 138] on td "1" at bounding box center [198, 139] width 9 height 11
type input "**********"
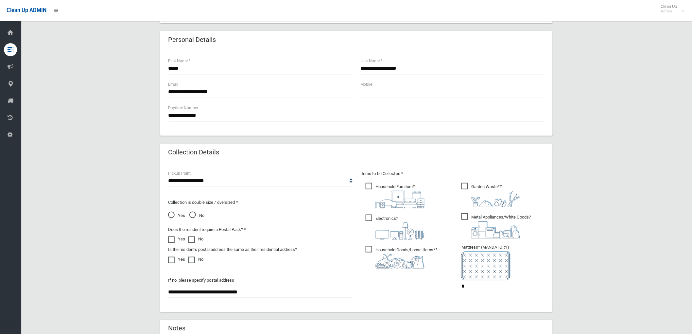
scroll to position [312, 0]
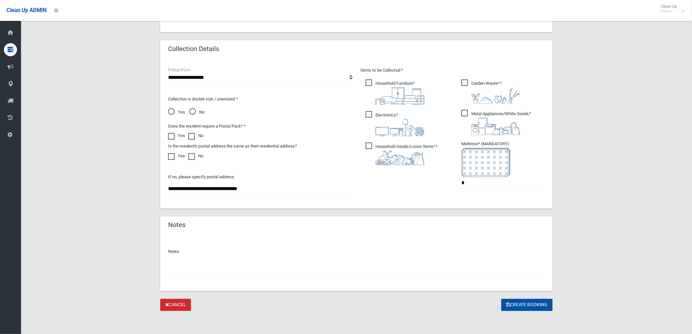
click at [414, 150] on img at bounding box center [399, 157] width 49 height 15
click at [394, 120] on img at bounding box center [399, 127] width 49 height 17
click at [391, 85] on span "Household Furniture ?" at bounding box center [394, 91] width 59 height 25
click at [473, 111] on span "Metal Appliances/White Goods ?" at bounding box center [495, 122] width 69 height 25
click at [478, 75] on div "Items to be Collected * Household Furniture ? *" at bounding box center [452, 131] width 192 height 131
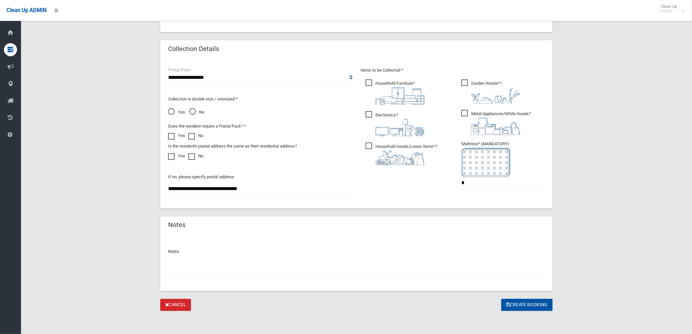
click at [475, 84] on span "Garden Waste* ?" at bounding box center [490, 91] width 59 height 24
click at [422, 265] on input "text" at bounding box center [356, 271] width 376 height 12
type input "**********"
click at [537, 306] on button "Create Booking" at bounding box center [526, 305] width 51 height 12
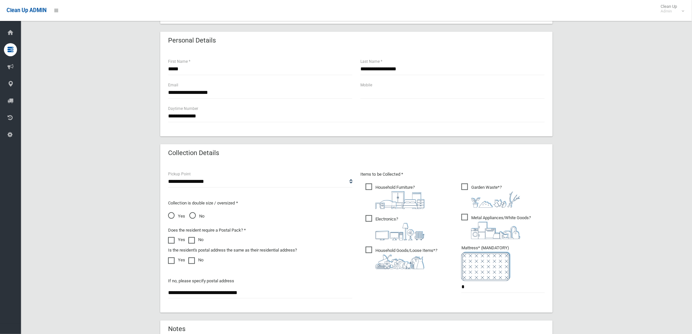
scroll to position [95, 0]
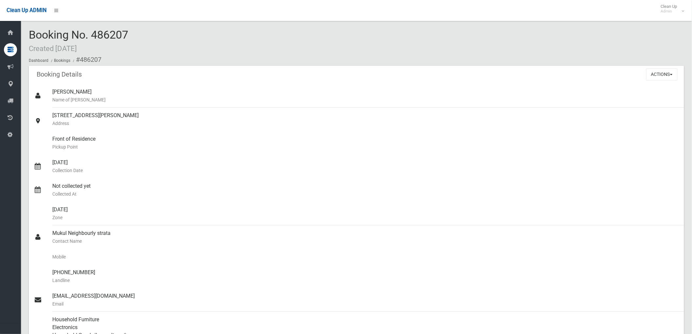
drag, startPoint x: 92, startPoint y: 31, endPoint x: 131, endPoint y: 32, distance: 39.2
click at [131, 32] on div "Booking No. 486207 Created [DATE] Dashboard Bookings #486207" at bounding box center [356, 47] width 655 height 37
click at [131, 33] on div "Booking No. 486207 Created [DATE] Dashboard Bookings #486207" at bounding box center [356, 47] width 655 height 37
drag, startPoint x: 92, startPoint y: 31, endPoint x: 142, endPoint y: 42, distance: 51.3
click at [142, 42] on div "Booking No. 486207 Created [DATE] Dashboard Bookings #486207" at bounding box center [356, 47] width 655 height 37
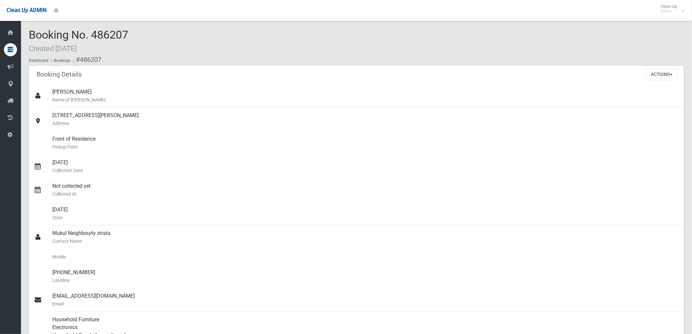
click at [143, 44] on div "Booking No. 486207 Created [DATE] Dashboard Bookings #486207" at bounding box center [356, 47] width 655 height 37
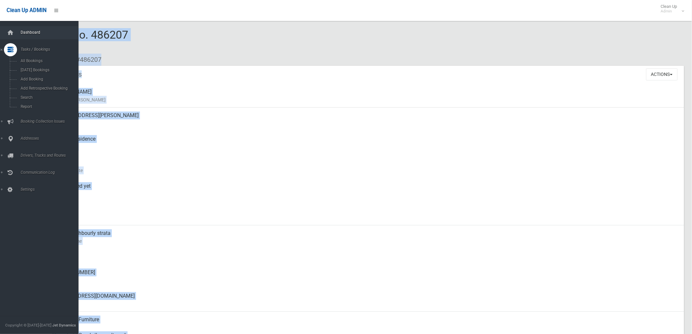
drag, startPoint x: 135, startPoint y: 33, endPoint x: 20, endPoint y: 33, distance: 114.7
click at [20, 33] on div "Booking No. 486207 Created [DATE] Dashboard Bookings #486207 Booking Details Ac…" at bounding box center [346, 320] width 692 height 625
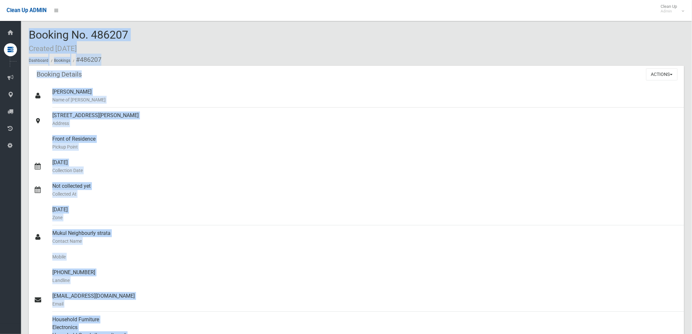
click at [162, 49] on div "Booking No. 486207 Created [DATE] Dashboard Bookings #486207" at bounding box center [356, 47] width 655 height 37
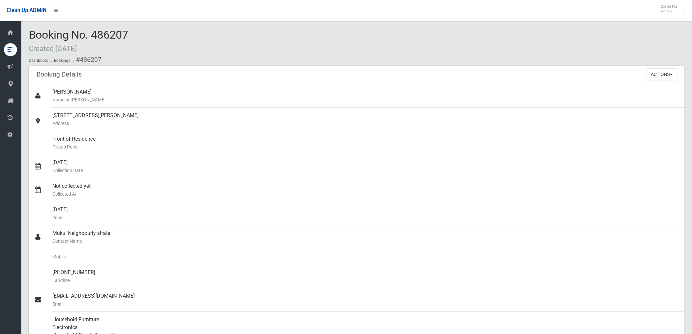
drag, startPoint x: 141, startPoint y: 35, endPoint x: 27, endPoint y: 30, distance: 113.2
click at [27, 30] on section "Booking No. 486207 Created [DATE] Dashboard Bookings #486207 Booking Details Ac…" at bounding box center [356, 331] width 671 height 604
drag, startPoint x: 29, startPoint y: 31, endPoint x: 128, endPoint y: 35, distance: 99.1
click at [128, 35] on span "Booking No. 486207 Created [DATE]" at bounding box center [78, 40] width 99 height 25
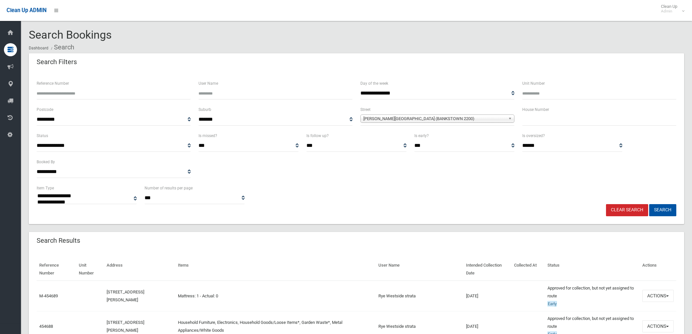
select select
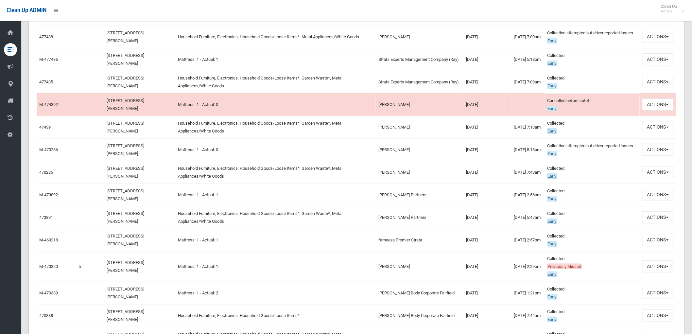
scroll to position [980, 0]
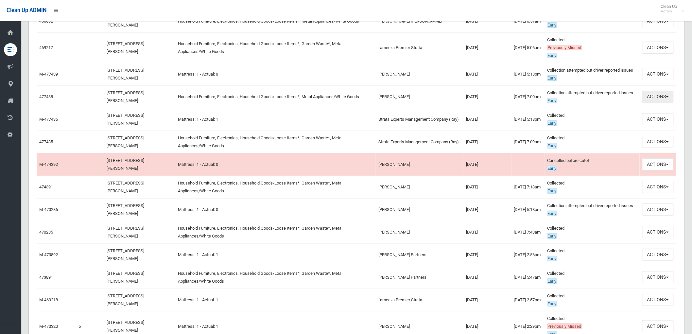
click at [662, 103] on button "Actions" at bounding box center [657, 97] width 31 height 12
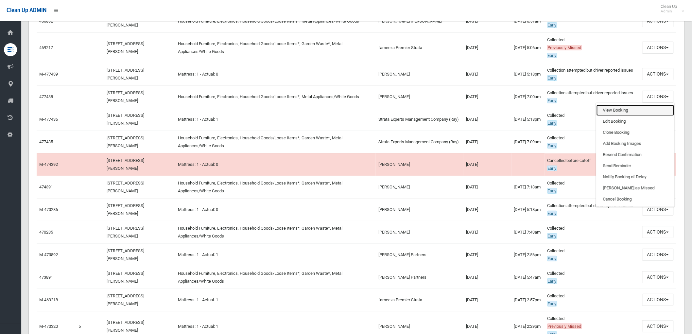
click at [638, 116] on link "View Booking" at bounding box center [635, 110] width 78 height 11
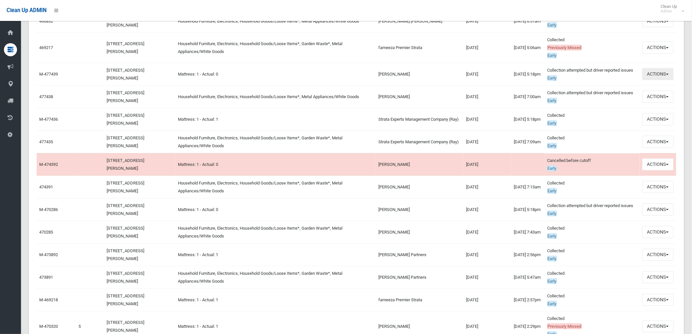
click at [665, 80] on button "Actions" at bounding box center [657, 74] width 31 height 12
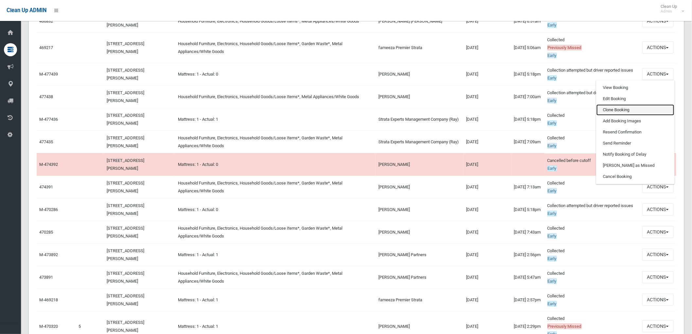
click at [635, 115] on link "Clone Booking" at bounding box center [635, 109] width 78 height 11
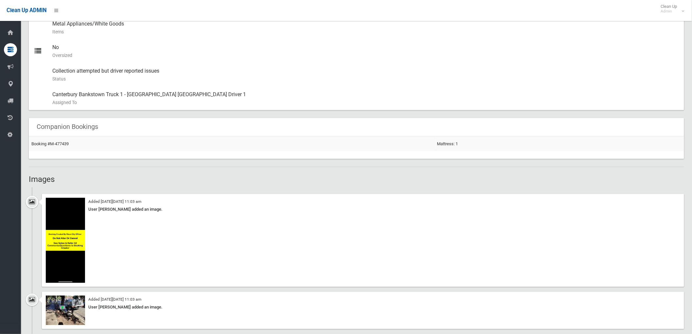
scroll to position [239, 0]
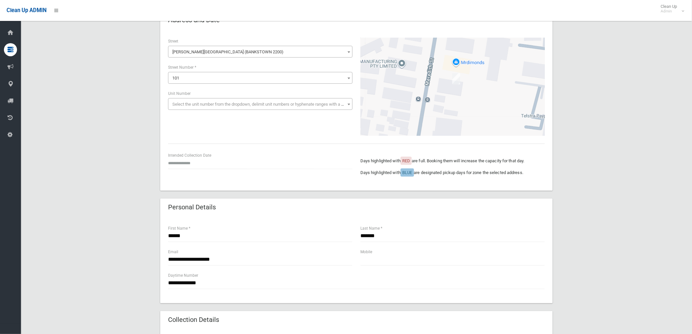
scroll to position [109, 0]
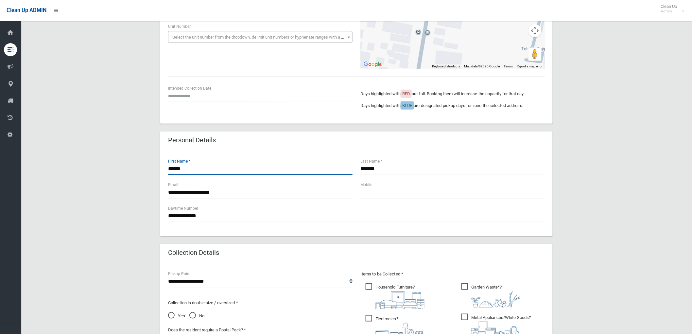
drag, startPoint x: 206, startPoint y: 173, endPoint x: 105, endPoint y: 182, distance: 101.3
click at [115, 184] on div "**********" at bounding box center [356, 229] width 655 height 570
type input "*****"
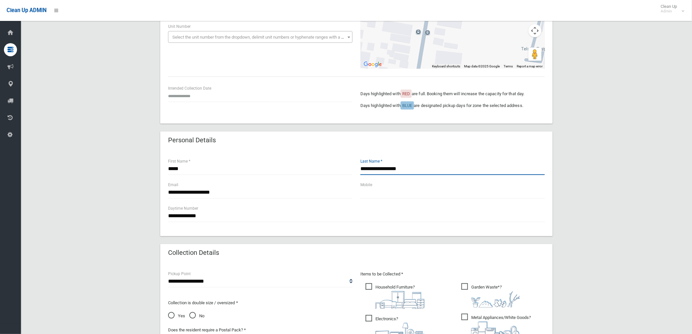
type input "**********"
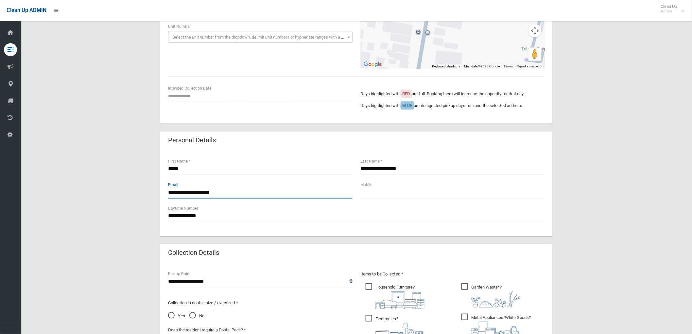
click at [184, 191] on input "**********" at bounding box center [260, 192] width 184 height 12
drag, startPoint x: 184, startPoint y: 191, endPoint x: 74, endPoint y: 193, distance: 110.5
click at [74, 193] on div "**********" at bounding box center [356, 229] width 655 height 570
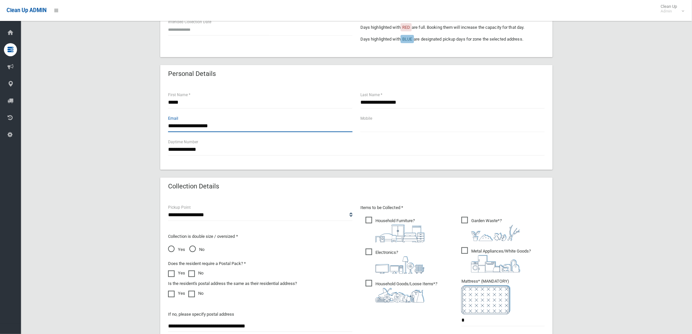
scroll to position [290, 0]
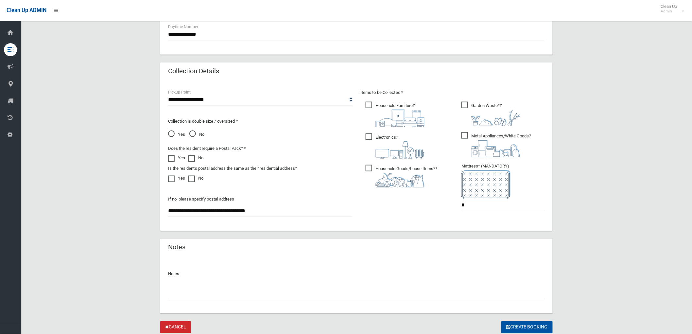
type input "**********"
drag, startPoint x: 409, startPoint y: 164, endPoint x: 396, endPoint y: 141, distance: 27.0
click at [407, 165] on span "Household Goods/Loose Items* ?" at bounding box center [401, 176] width 72 height 23
click at [393, 136] on span "Electronics ?" at bounding box center [394, 145] width 59 height 25
drag, startPoint x: 393, startPoint y: 106, endPoint x: 413, endPoint y: 127, distance: 28.4
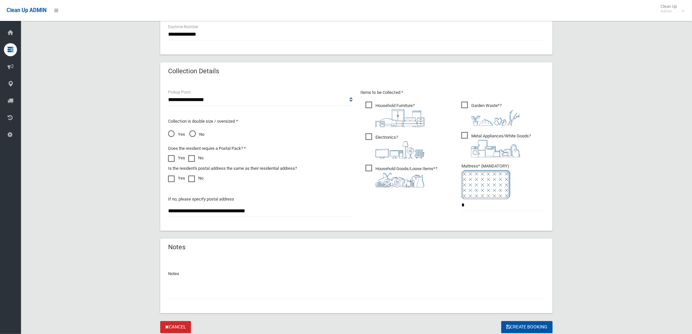
click at [393, 107] on span "Household Furniture ?" at bounding box center [394, 114] width 59 height 25
drag, startPoint x: 455, startPoint y: 135, endPoint x: 474, endPoint y: 138, distance: 19.9
click at [455, 135] on div "Items to be Collected * Household Furniture ? *" at bounding box center [452, 154] width 192 height 131
click at [475, 138] on span "Metal Appliances/White Goods ?" at bounding box center [495, 144] width 69 height 25
click at [473, 99] on div "Items to be Collected * Household Furniture ? *" at bounding box center [452, 154] width 192 height 131
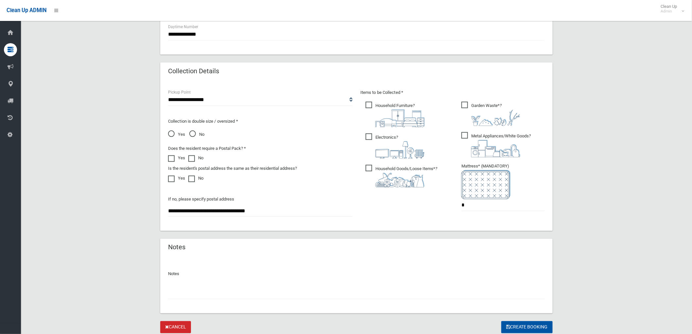
click at [386, 173] on img at bounding box center [399, 180] width 49 height 15
click at [399, 291] on input "text" at bounding box center [356, 293] width 376 height 12
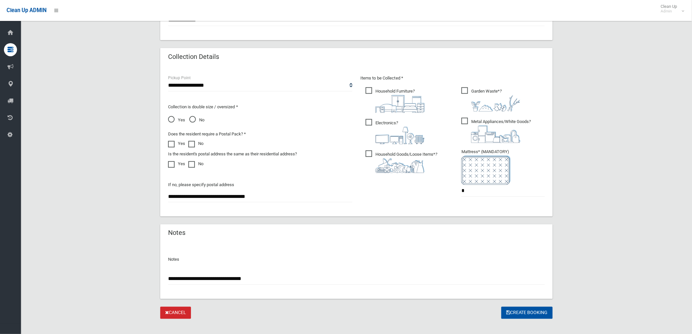
scroll to position [312, 0]
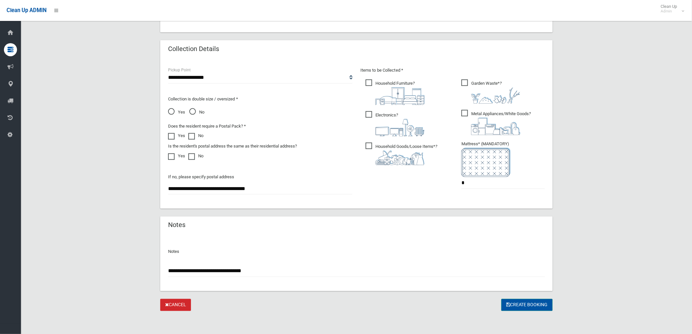
type input "**********"
click at [505, 303] on button "Create Booking" at bounding box center [526, 305] width 51 height 12
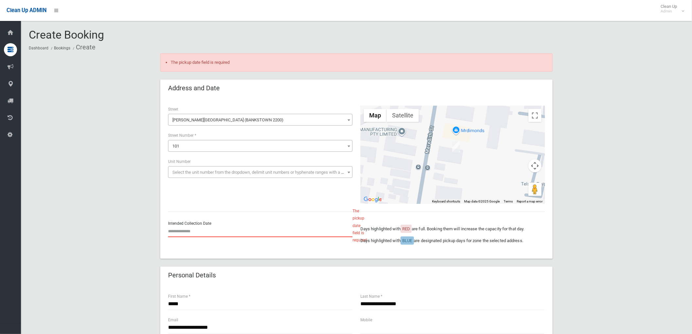
click at [193, 227] on input "text" at bounding box center [260, 231] width 184 height 12
click at [224, 136] on th "»" at bounding box center [223, 137] width 8 height 11
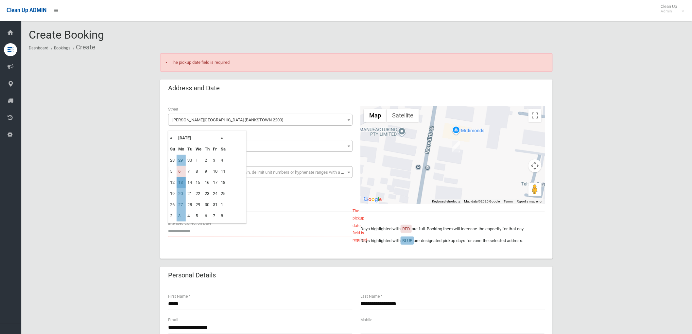
click at [180, 181] on td "13" at bounding box center [180, 182] width 9 height 11
type input "**********"
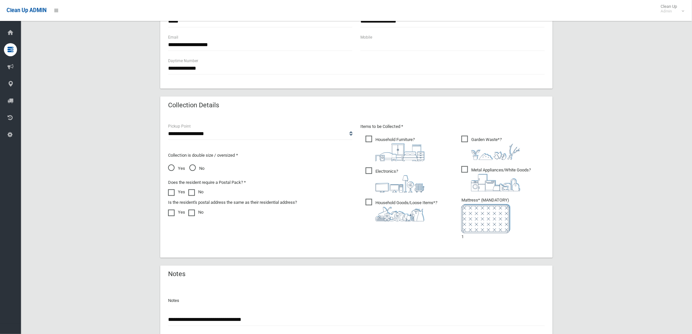
scroll to position [331, 0]
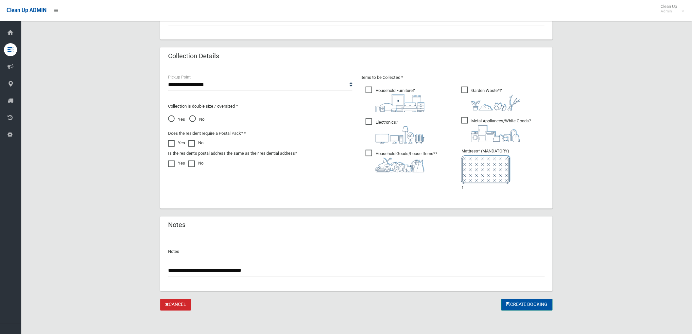
click at [521, 308] on button "Create Booking" at bounding box center [526, 305] width 51 height 12
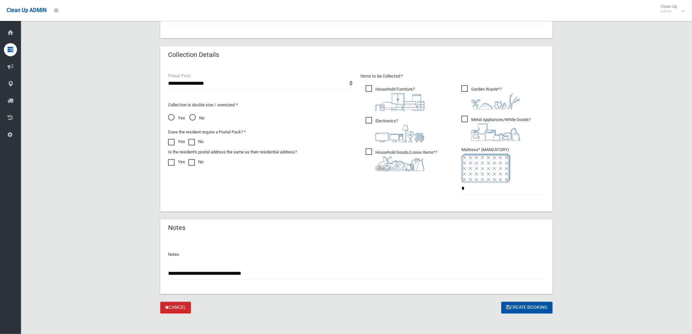
scroll to position [336, 0]
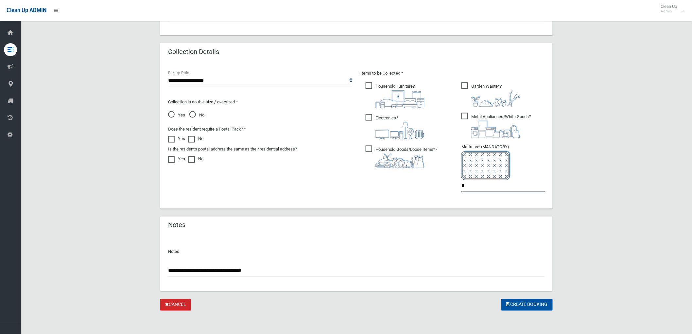
click at [468, 184] on input "*" at bounding box center [502, 186] width 83 height 12
click at [515, 307] on button "Create Booking" at bounding box center [526, 305] width 51 height 12
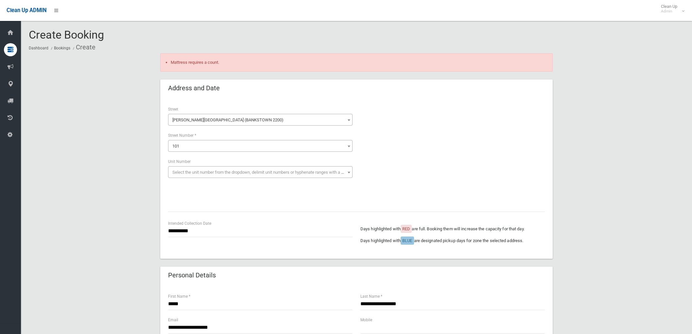
scroll to position [331, 0]
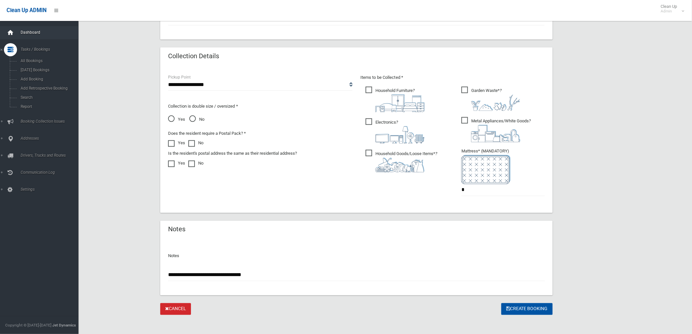
click at [11, 35] on icon at bounding box center [10, 32] width 7 height 13
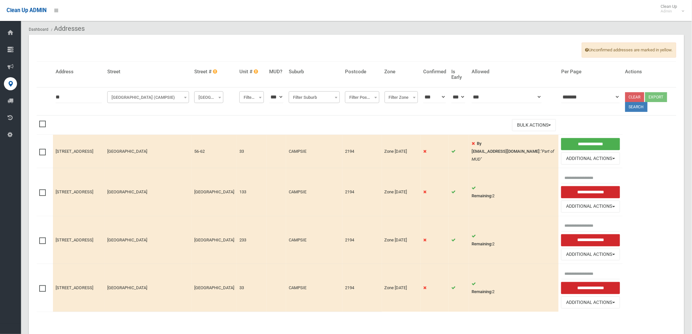
scroll to position [35, 0]
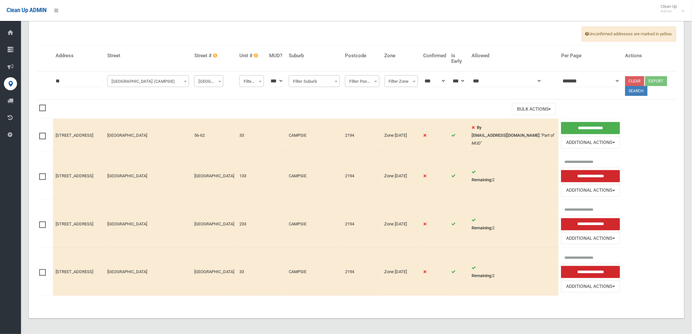
drag, startPoint x: 82, startPoint y: 80, endPoint x: -75, endPoint y: 75, distance: 157.6
click at [0, 75] on html "Clean Up ADMIN Clean Up Admin Logout Addresses Dashboard Addresses" at bounding box center [346, 132] width 692 height 334
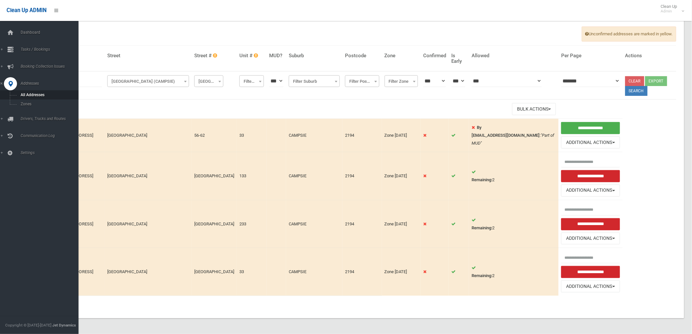
type input "**"
click button at bounding box center [0, 0] width 0 height 0
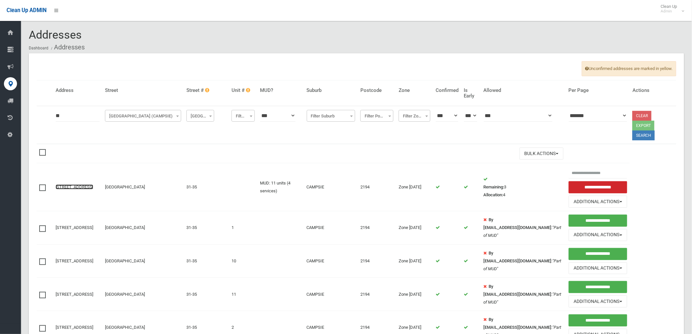
click at [93, 184] on link "31-35 Ninth Avenue, CAMPSIE NSW 2194" at bounding box center [75, 186] width 38 height 5
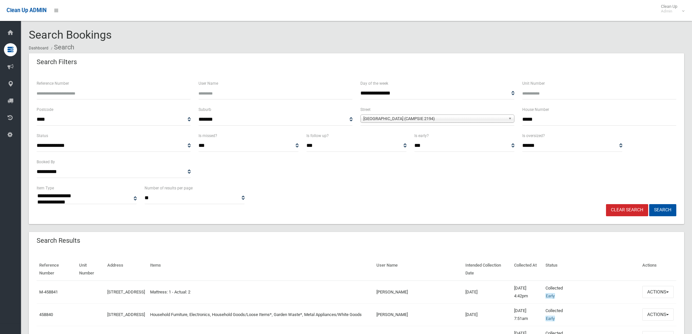
select select
click at [662, 290] on button "Actions" at bounding box center [657, 292] width 31 height 12
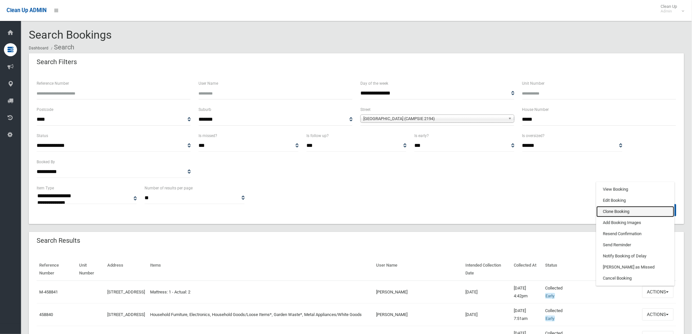
click at [602, 213] on link "Clone Booking" at bounding box center [635, 211] width 78 height 11
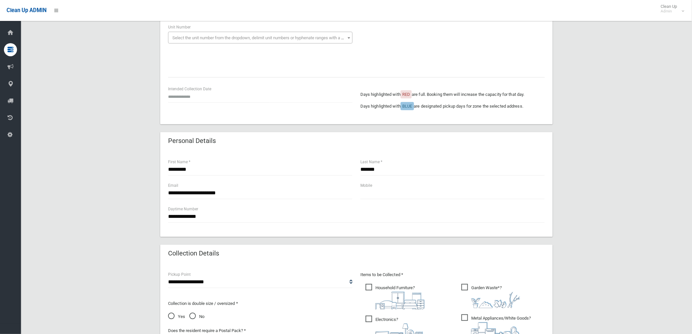
scroll to position [109, 0]
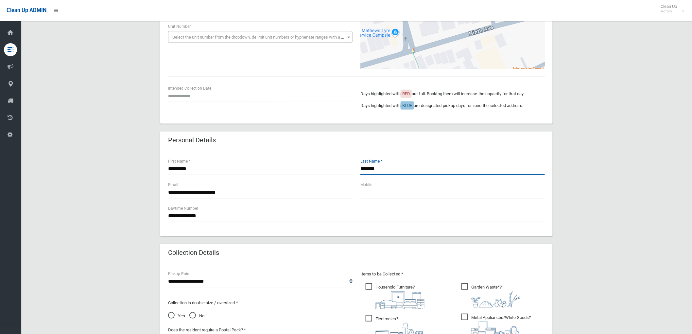
drag, startPoint x: 370, startPoint y: 169, endPoint x: 141, endPoint y: 132, distance: 232.4
click at [148, 162] on div "**********" at bounding box center [356, 229] width 655 height 570
type input "**********"
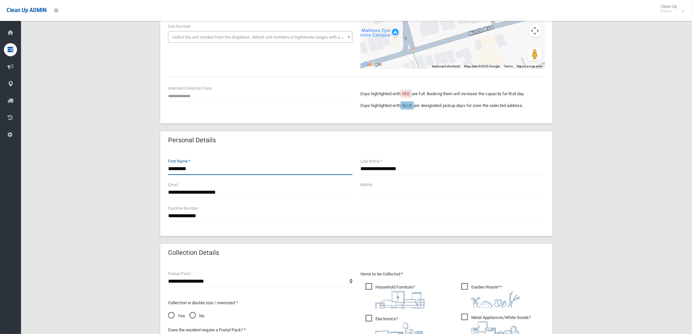
drag, startPoint x: 185, startPoint y: 167, endPoint x: 103, endPoint y: 161, distance: 82.2
click at [107, 161] on div "**********" at bounding box center [356, 229] width 655 height 570
type input "*****"
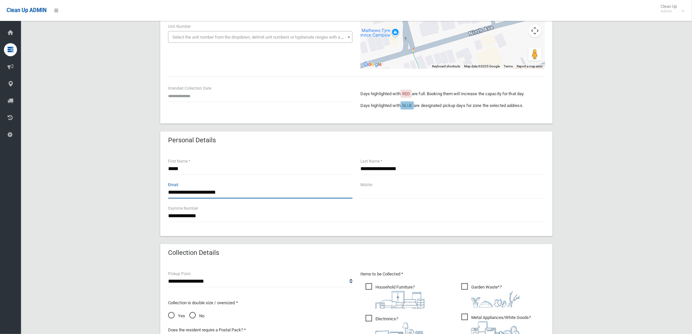
drag, startPoint x: 186, startPoint y: 191, endPoint x: 48, endPoint y: 164, distance: 140.4
click at [52, 168] on div "**********" at bounding box center [356, 229] width 655 height 570
type input "**********"
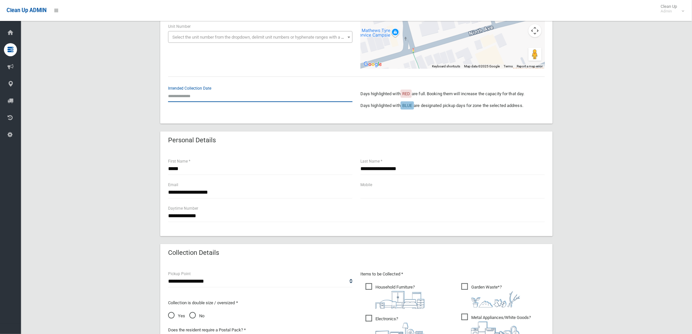
click at [249, 99] on input "text" at bounding box center [260, 96] width 184 height 12
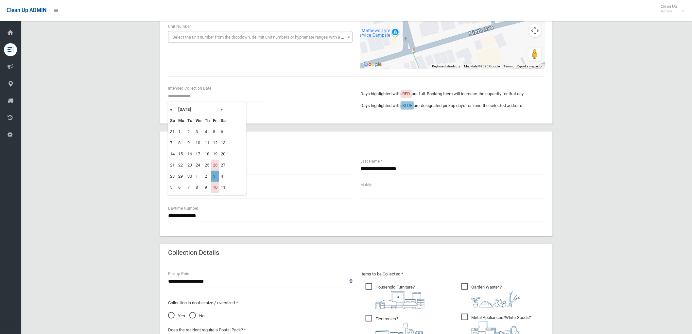
click at [216, 177] on td "3" at bounding box center [215, 176] width 8 height 11
type input "**********"
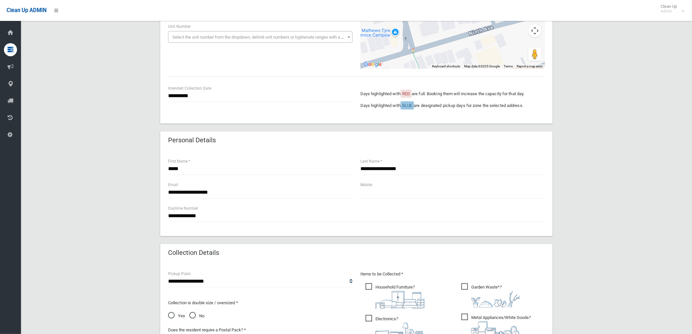
click at [193, 86] on div "**********" at bounding box center [260, 93] width 184 height 17
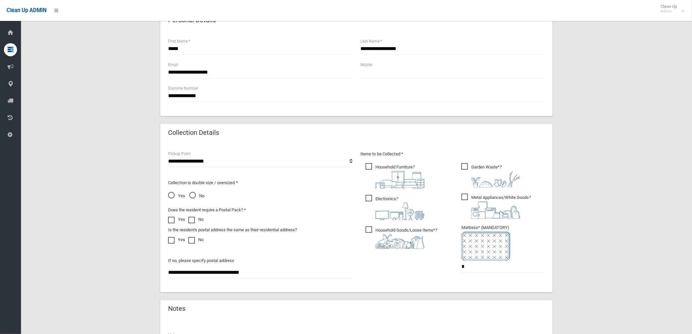
scroll to position [312, 0]
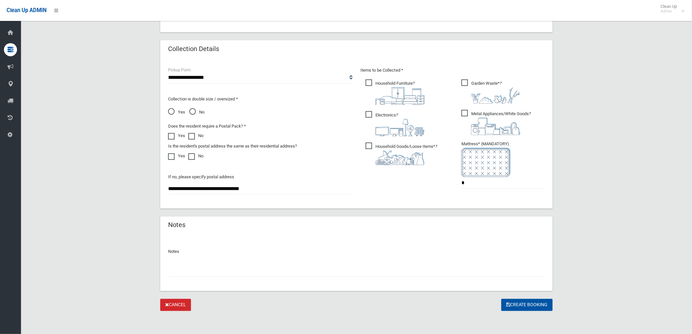
drag, startPoint x: 414, startPoint y: 151, endPoint x: 409, endPoint y: 136, distance: 16.2
click at [414, 150] on img at bounding box center [399, 157] width 49 height 15
click at [403, 126] on img at bounding box center [399, 127] width 49 height 17
click at [397, 92] on img at bounding box center [399, 96] width 49 height 18
click at [488, 114] on span "Metal Appliances/White Goods ?" at bounding box center [495, 122] width 69 height 25
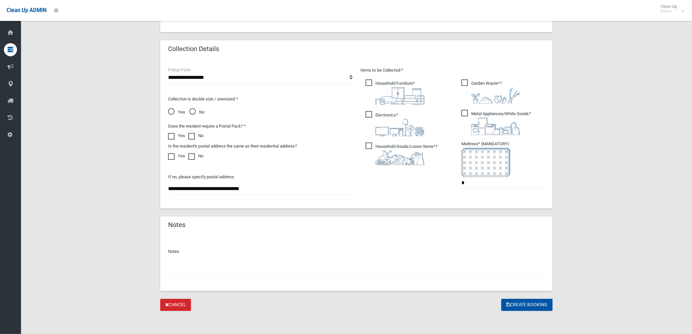
click at [411, 259] on div at bounding box center [356, 267] width 376 height 17
click at [412, 270] on input "text" at bounding box center [356, 271] width 376 height 12
type input "**********"
click at [502, 307] on button "Create Booking" at bounding box center [526, 305] width 51 height 12
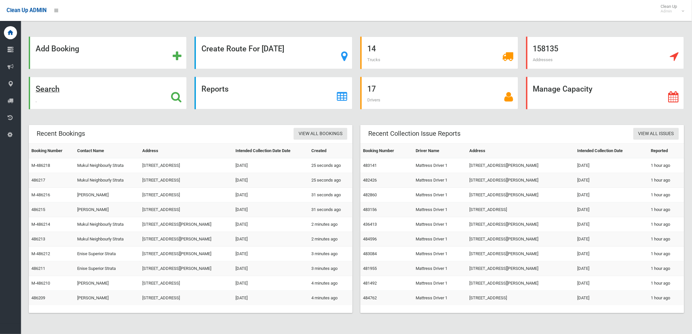
click at [56, 90] on strong "Search" at bounding box center [48, 88] width 24 height 9
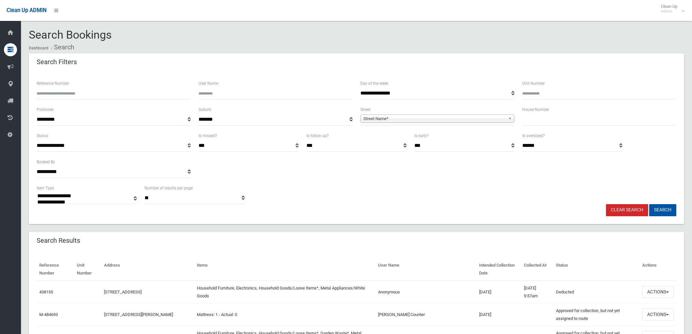
select select
